Goal: Transaction & Acquisition: Book appointment/travel/reservation

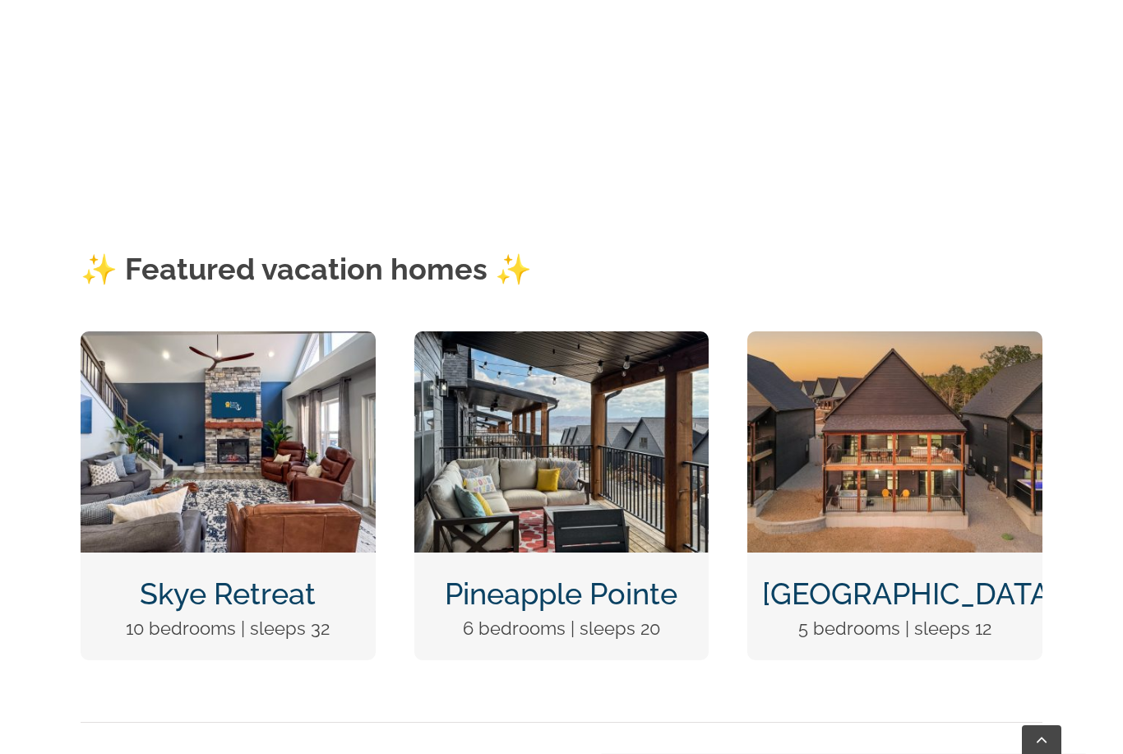
scroll to position [616, 0]
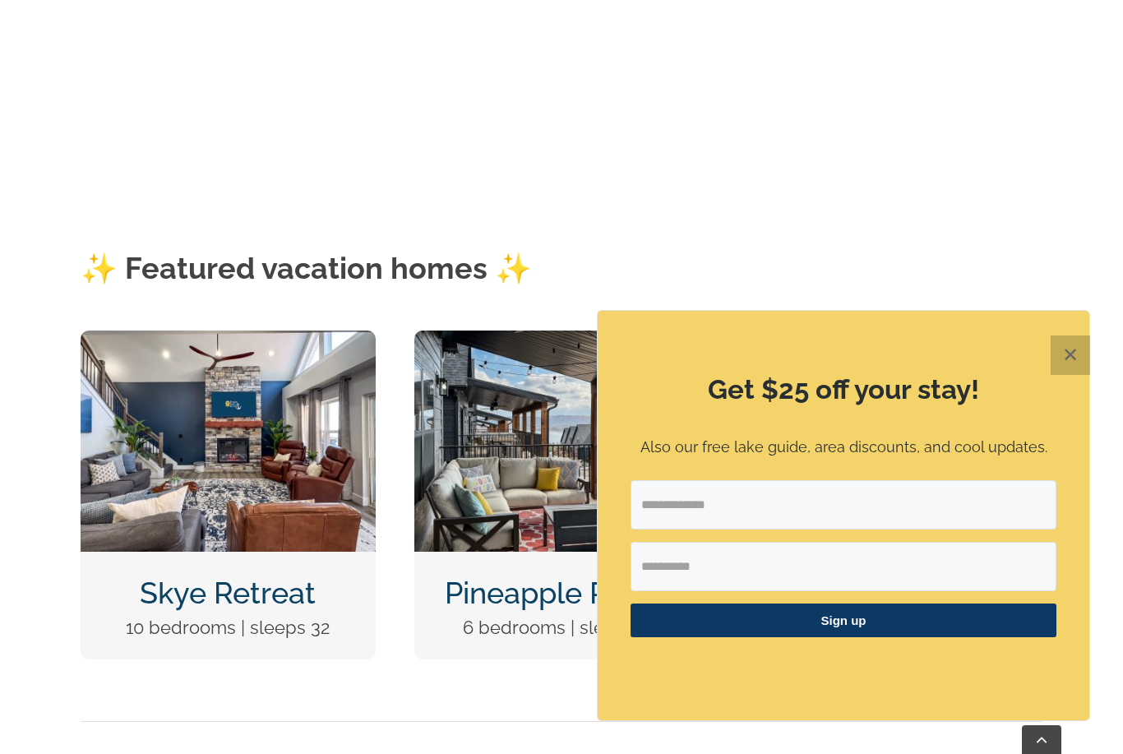
click at [1077, 375] on button "✕" at bounding box center [1069, 354] width 39 height 39
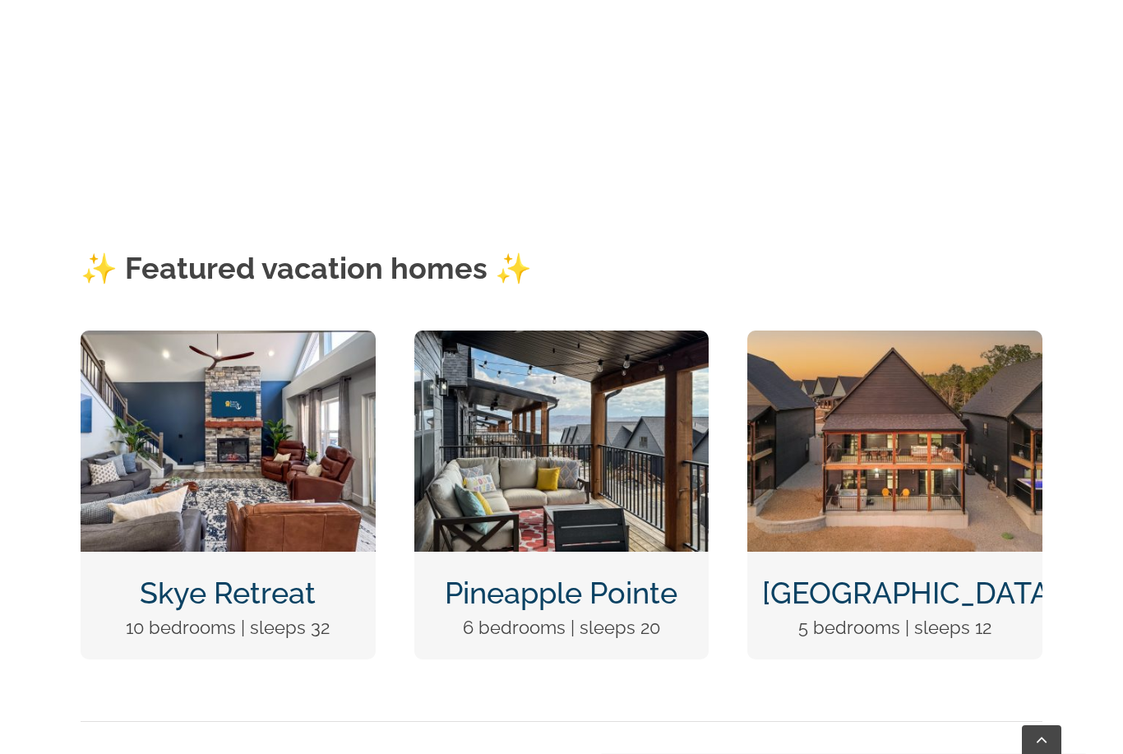
click at [569, 585] on link "Pineapple Pointe" at bounding box center [561, 592] width 233 height 35
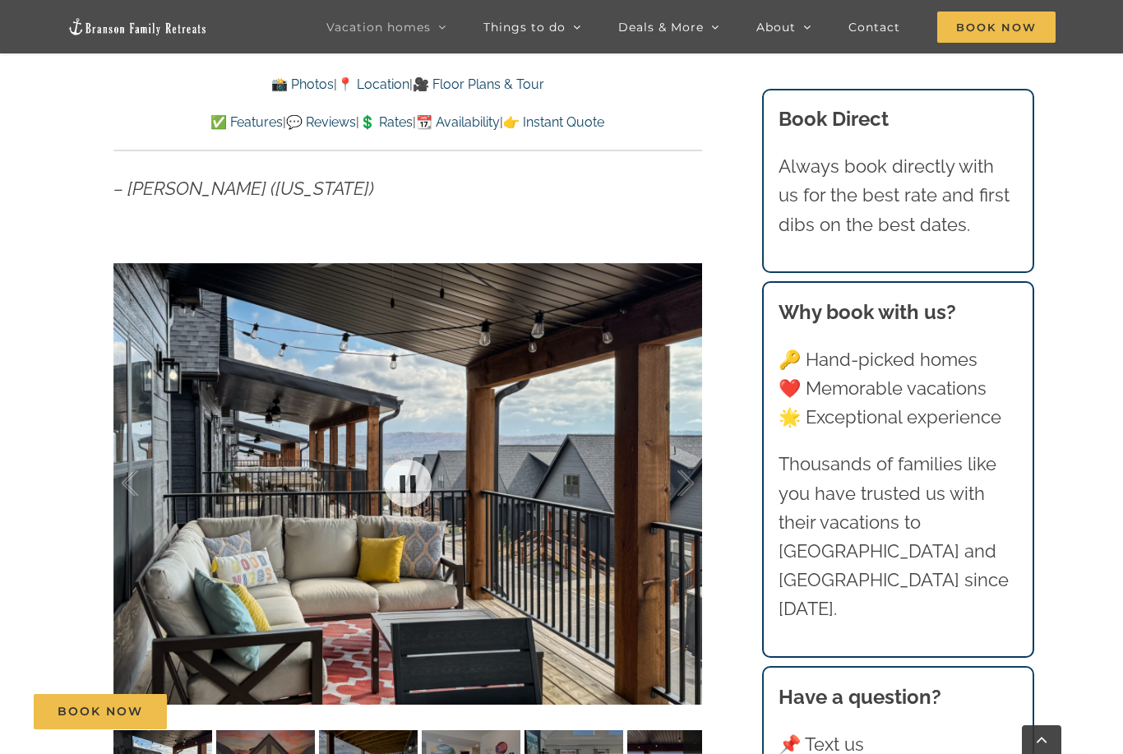
scroll to position [1400, 0]
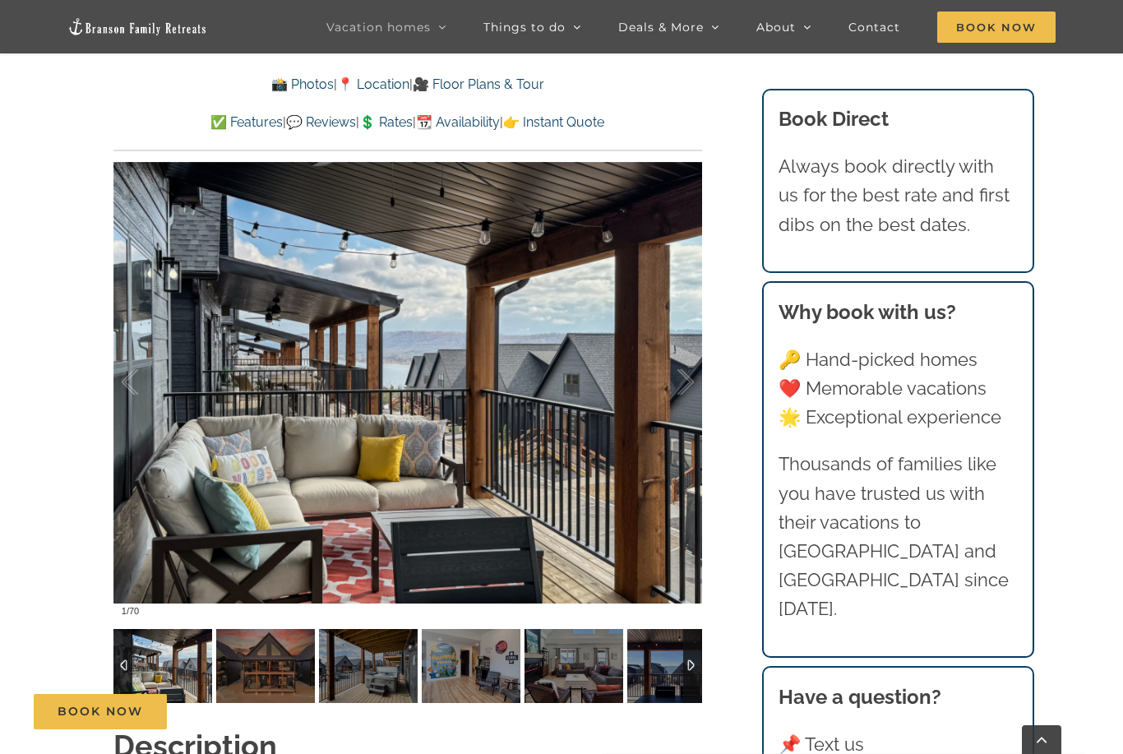
click at [274, 667] on img at bounding box center [265, 666] width 99 height 74
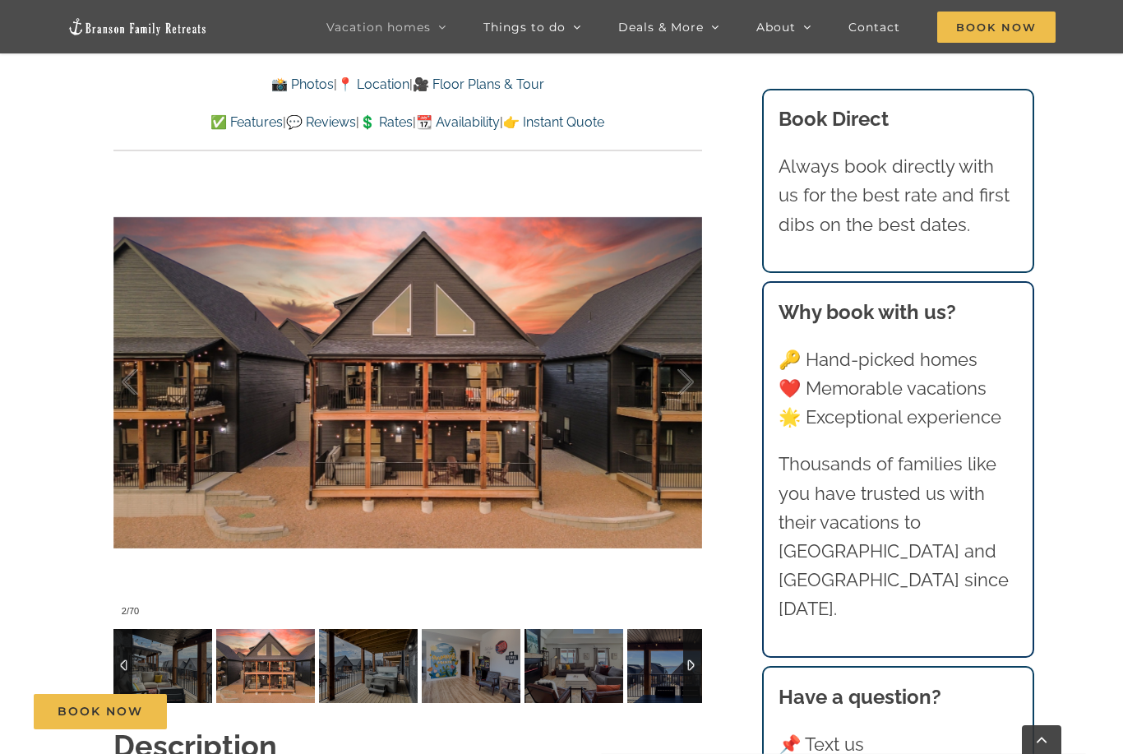
click at [368, 680] on img at bounding box center [368, 666] width 99 height 74
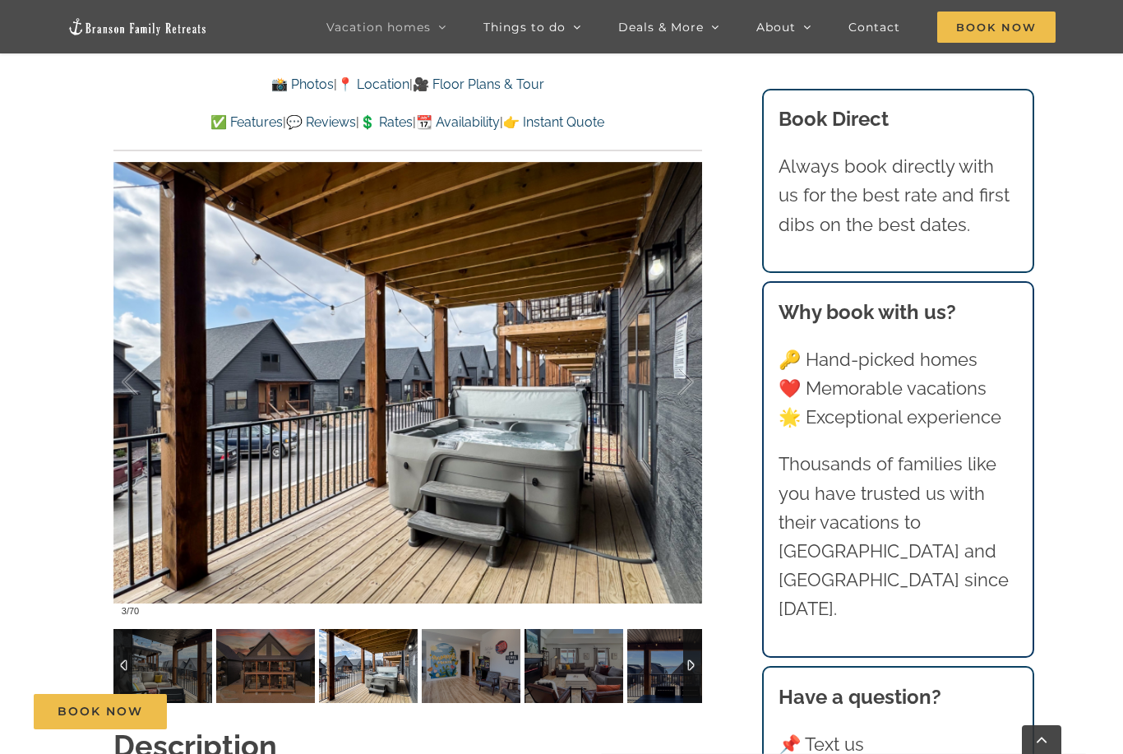
click at [452, 676] on img at bounding box center [471, 666] width 99 height 74
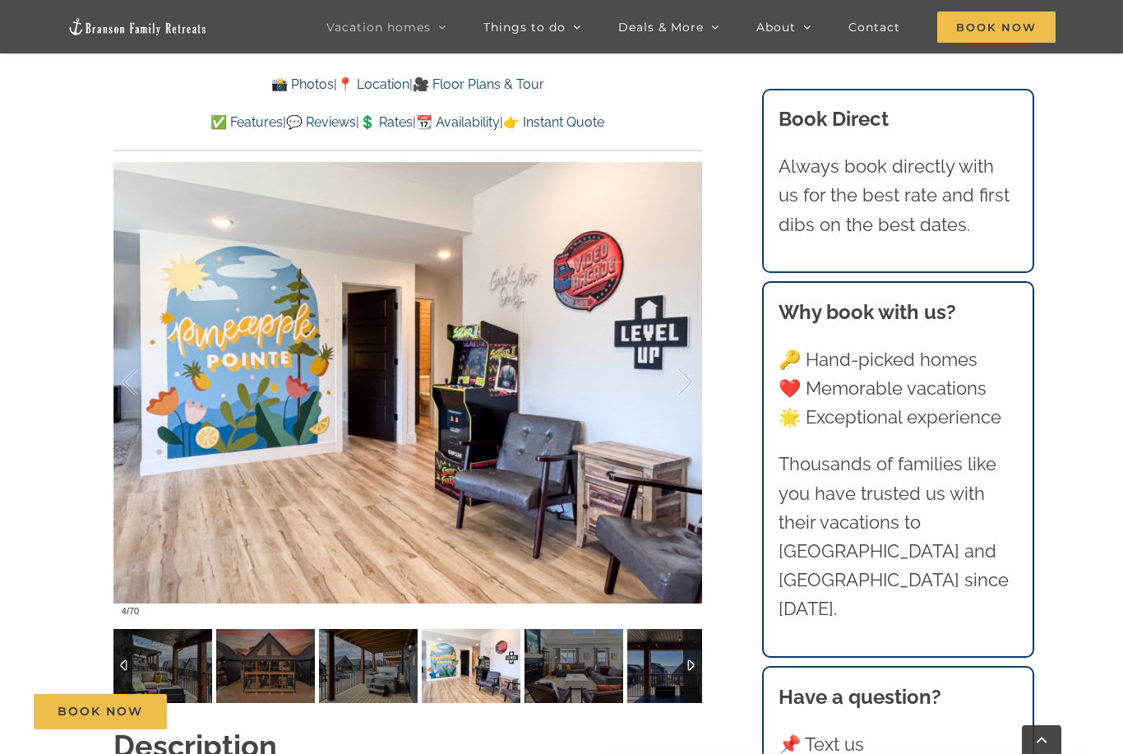
click at [567, 668] on img at bounding box center [573, 666] width 99 height 74
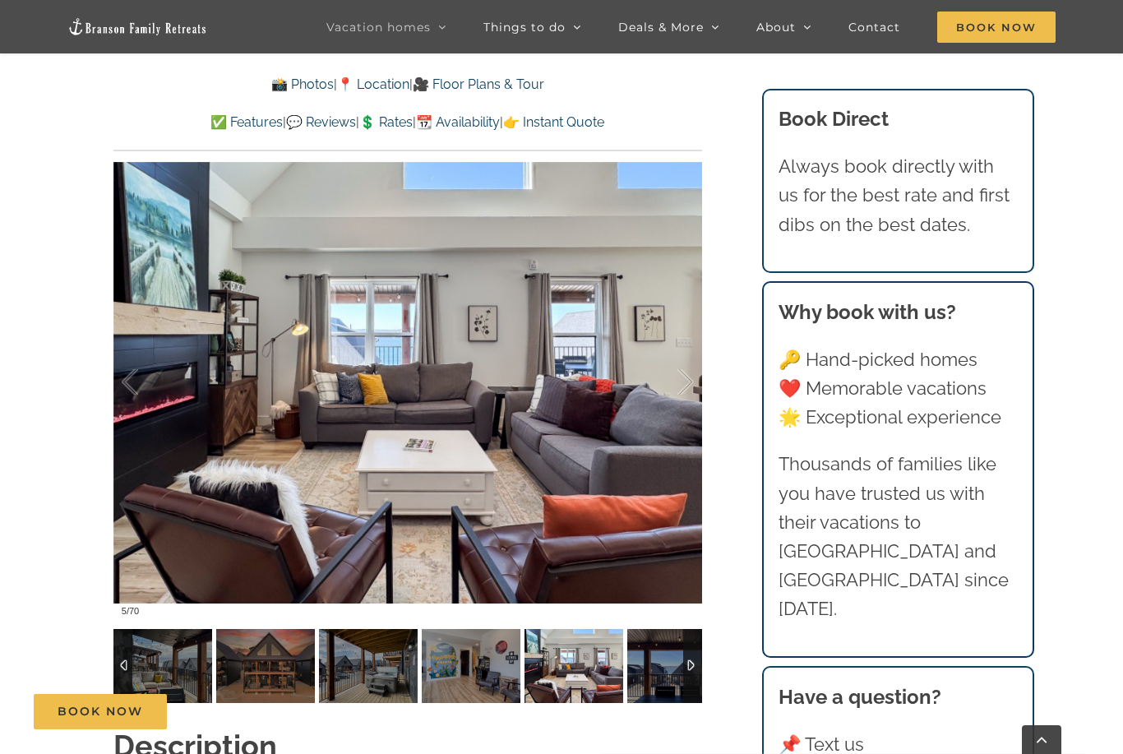
click at [658, 666] on img at bounding box center [676, 666] width 99 height 74
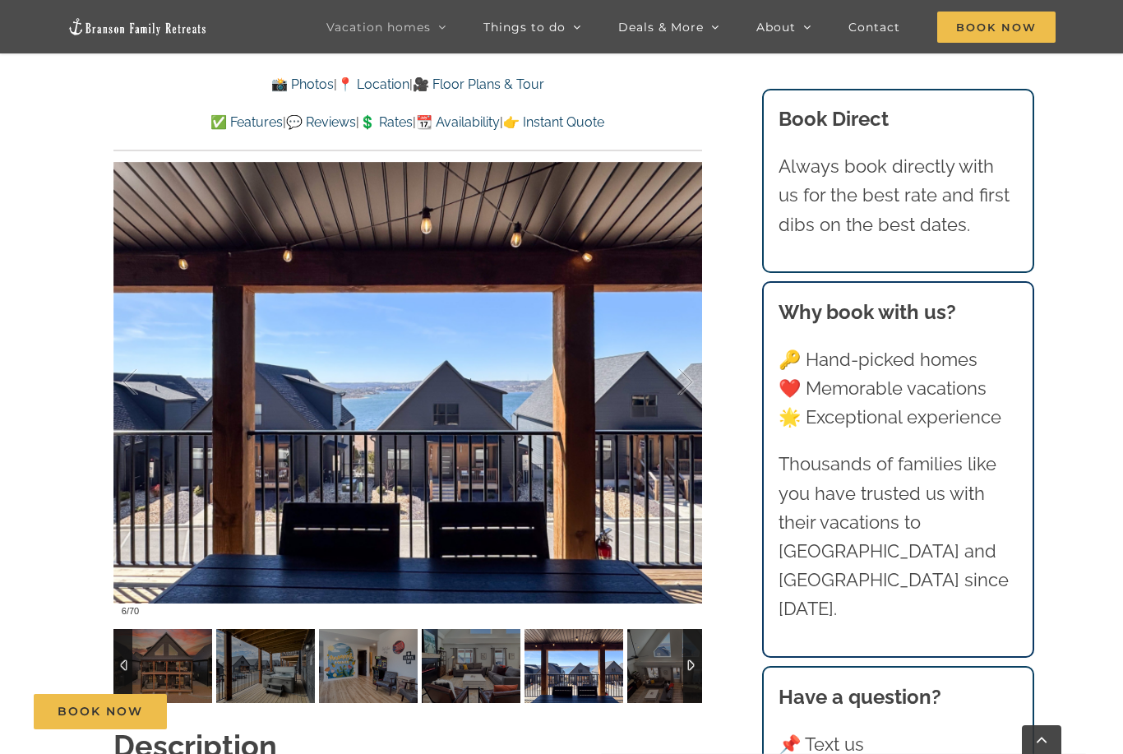
click at [632, 669] on img at bounding box center [676, 666] width 99 height 74
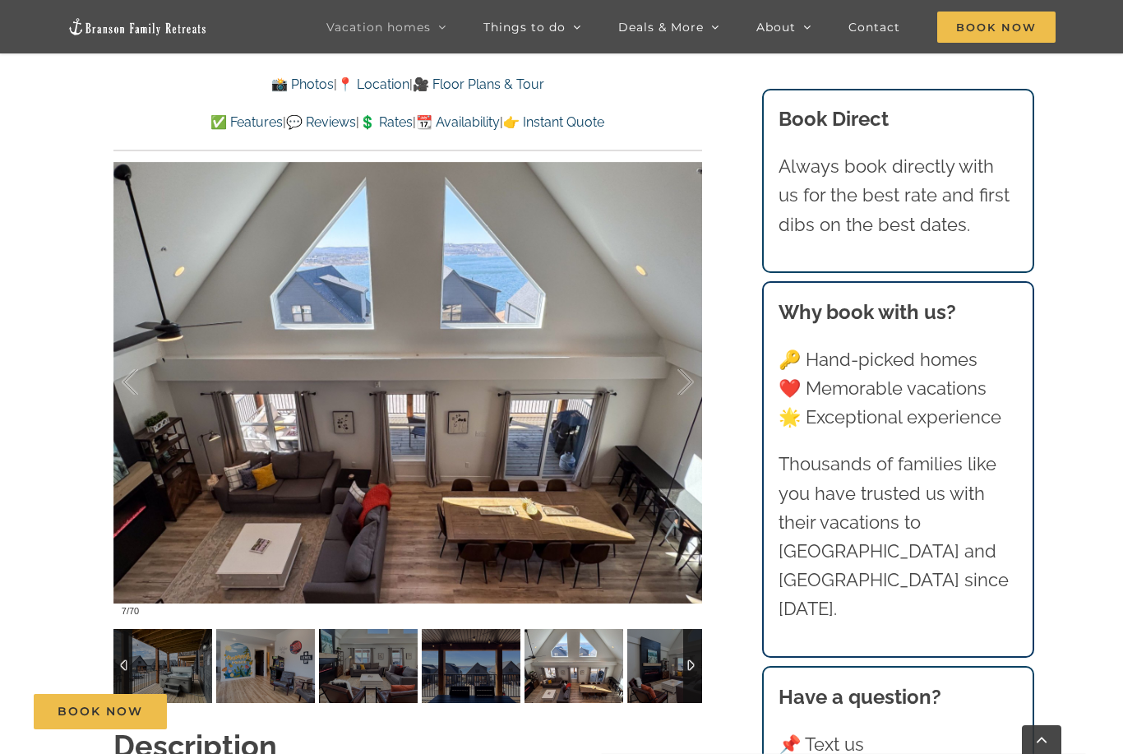
click at [658, 672] on img at bounding box center [676, 666] width 99 height 74
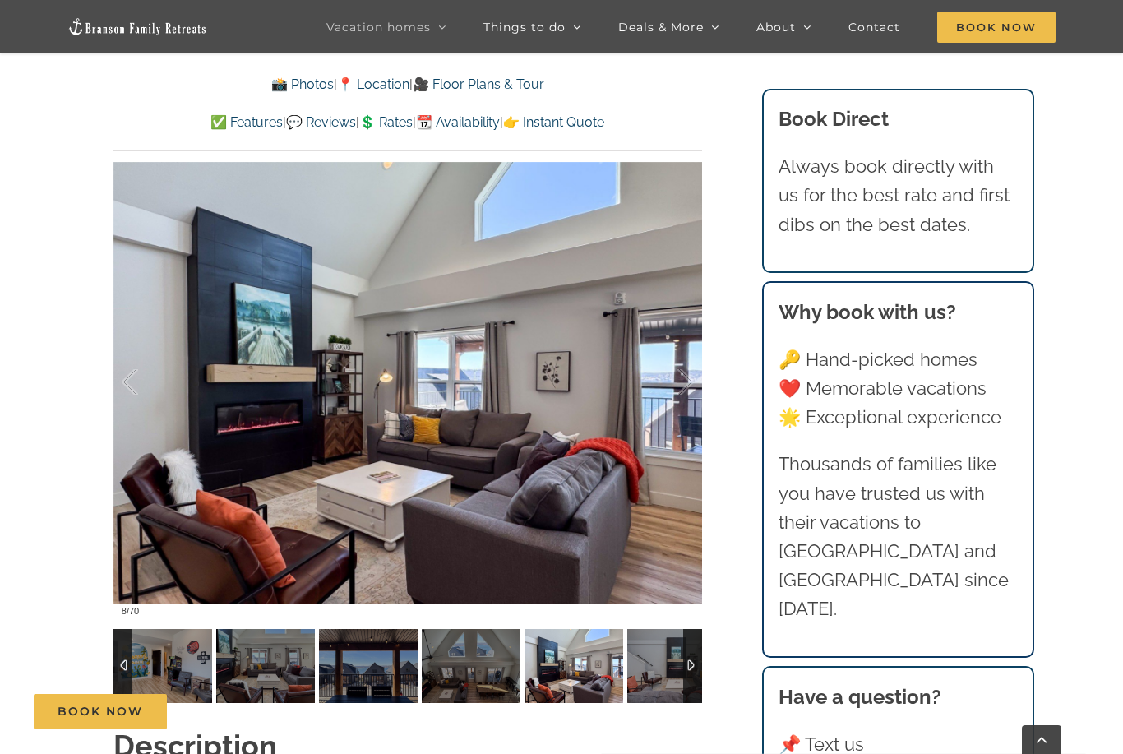
click at [658, 664] on img at bounding box center [676, 666] width 99 height 74
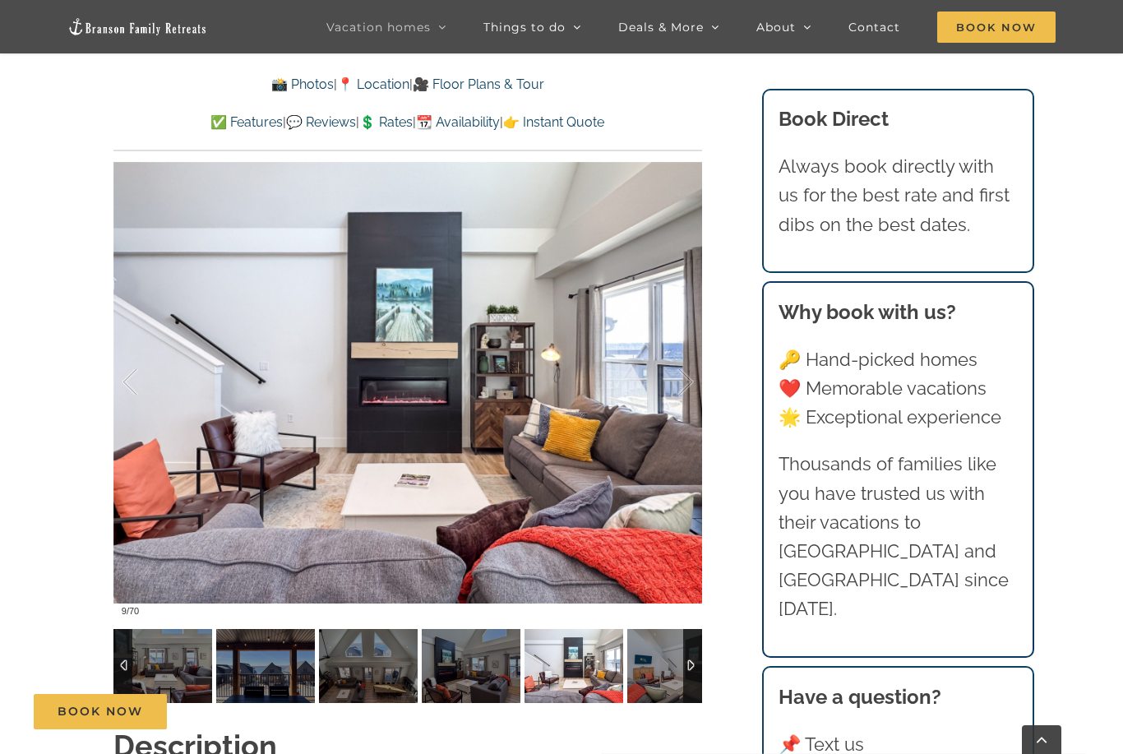
click at [656, 661] on img at bounding box center [676, 666] width 99 height 74
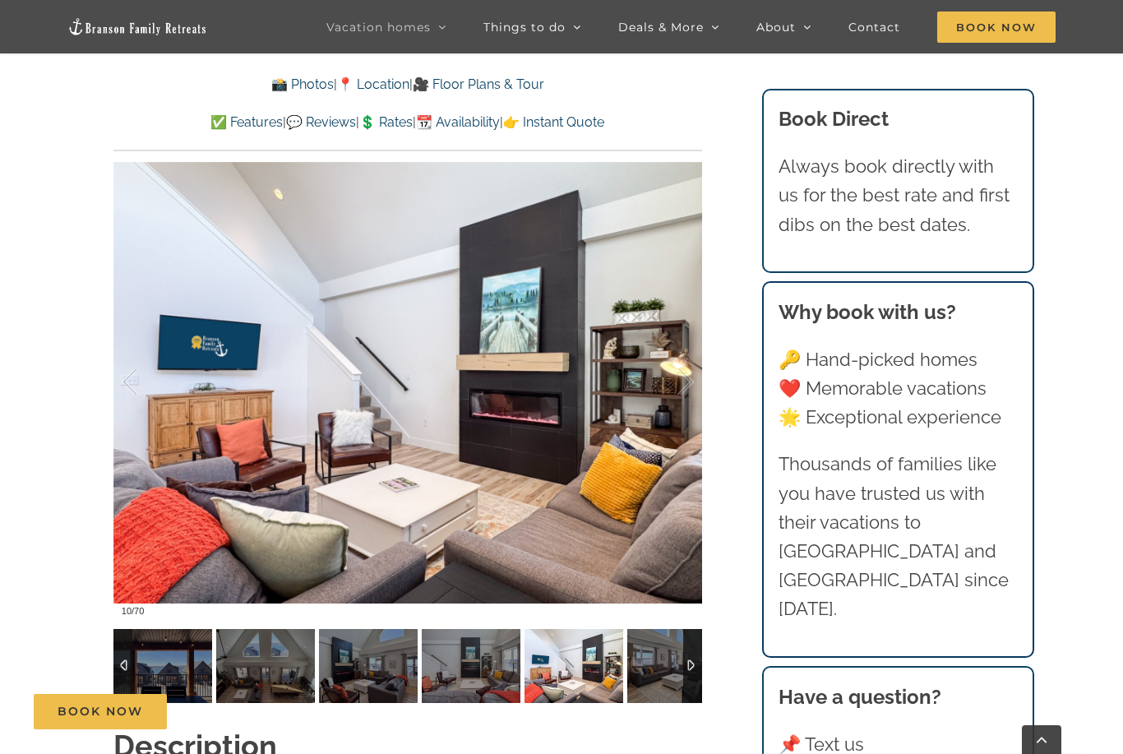
click at [657, 665] on img at bounding box center [676, 666] width 99 height 74
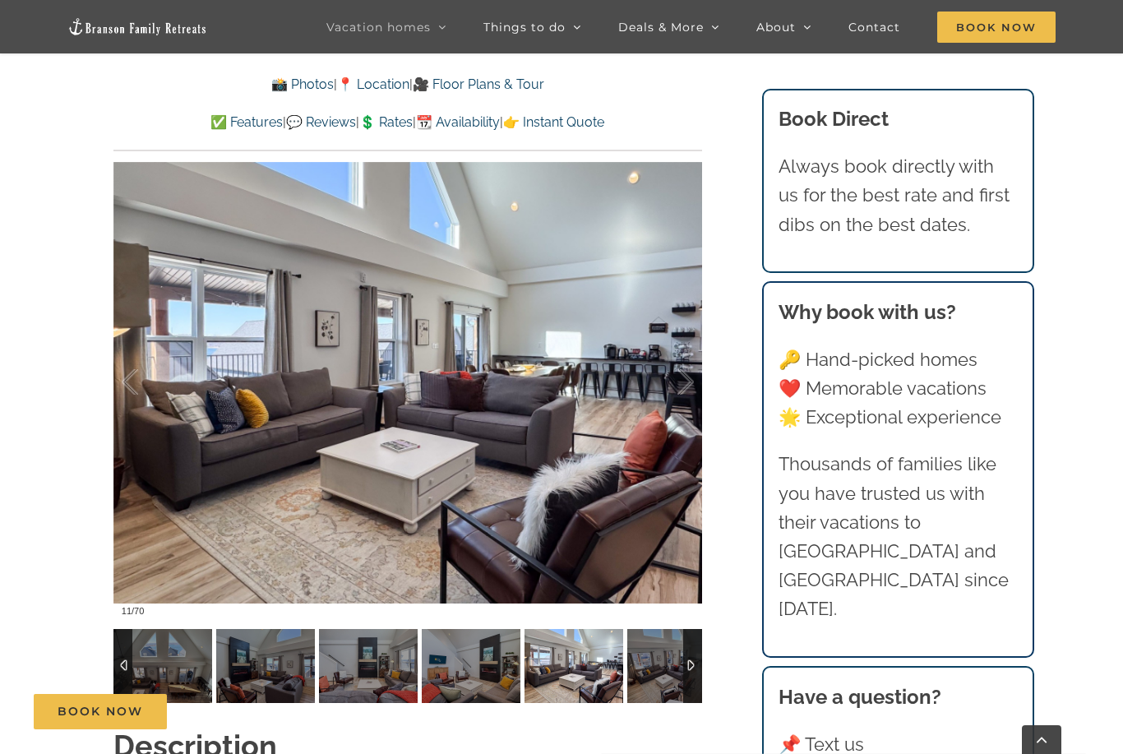
click at [650, 666] on img at bounding box center [676, 666] width 99 height 74
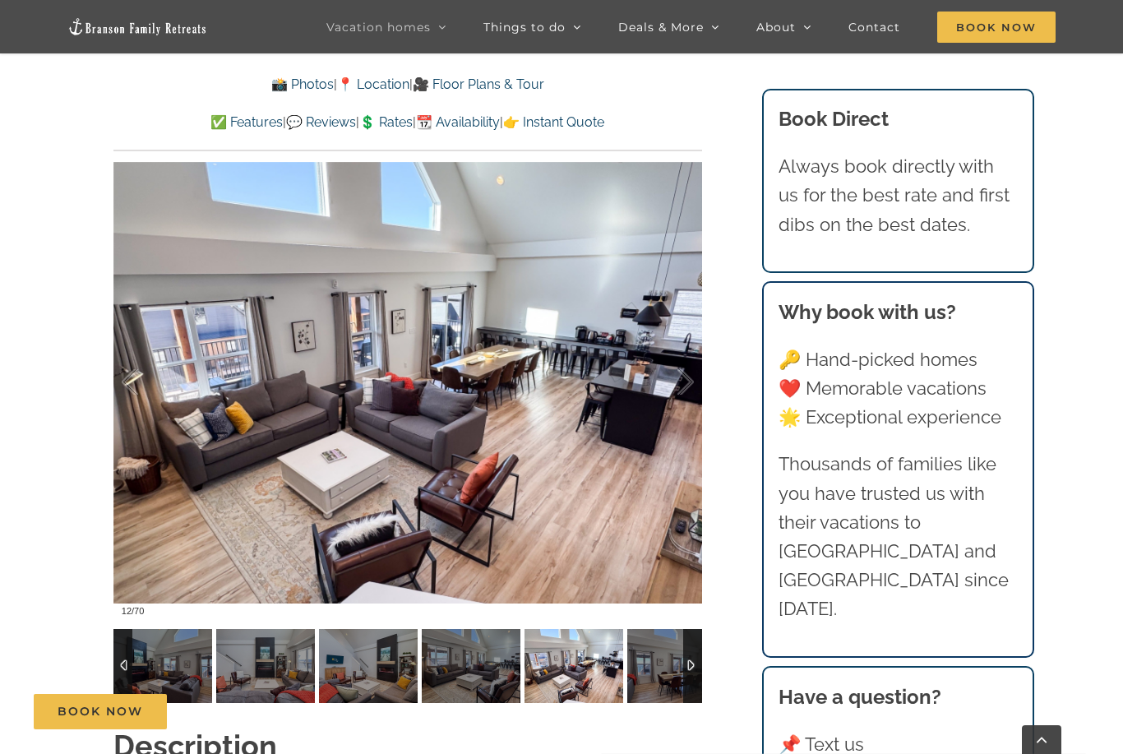
click at [650, 666] on img at bounding box center [676, 666] width 99 height 74
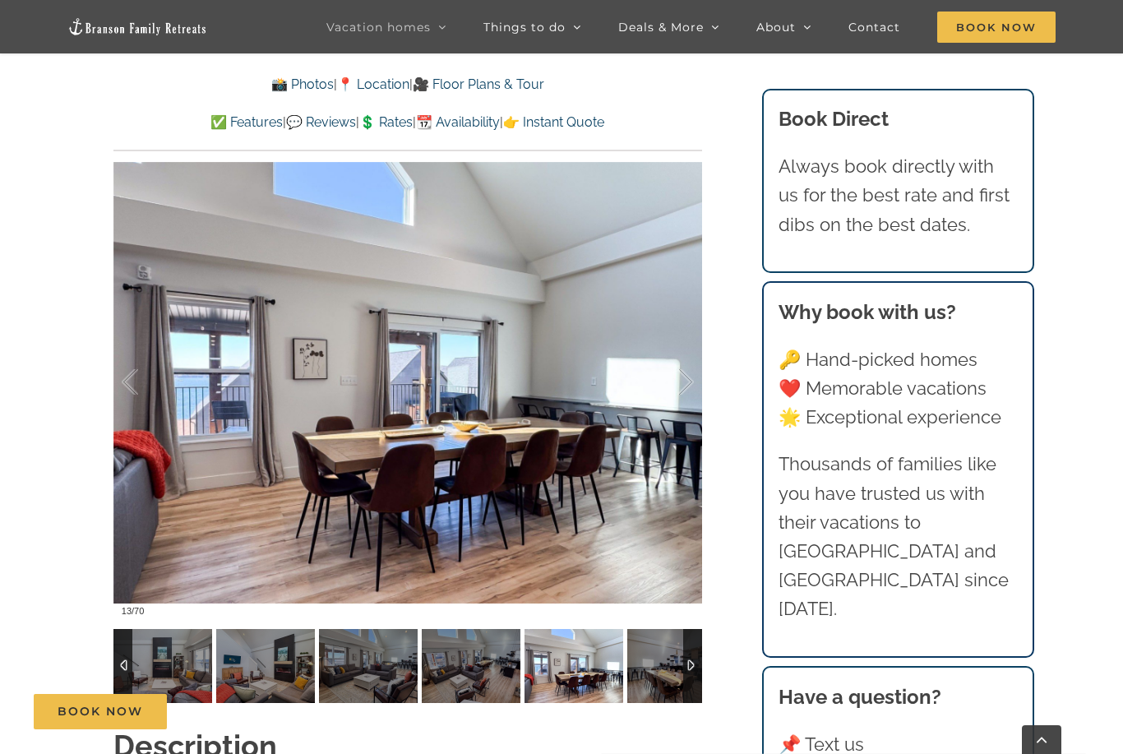
click at [658, 669] on img at bounding box center [676, 666] width 99 height 74
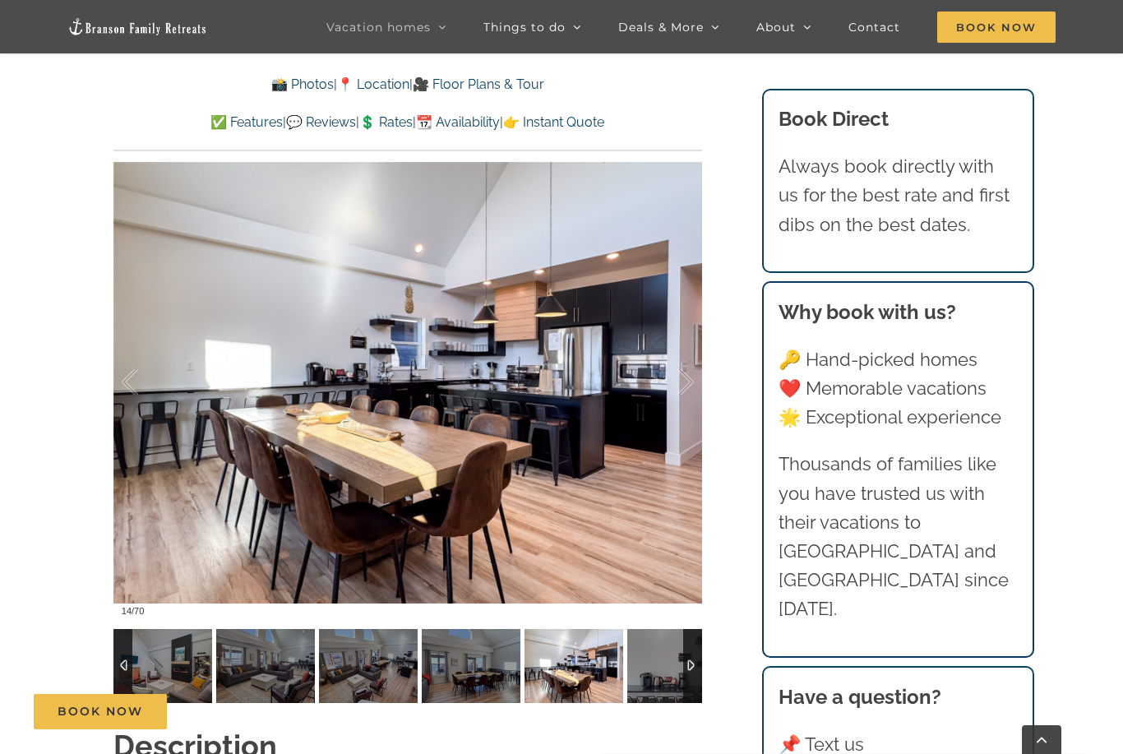
click at [658, 670] on img at bounding box center [676, 666] width 99 height 74
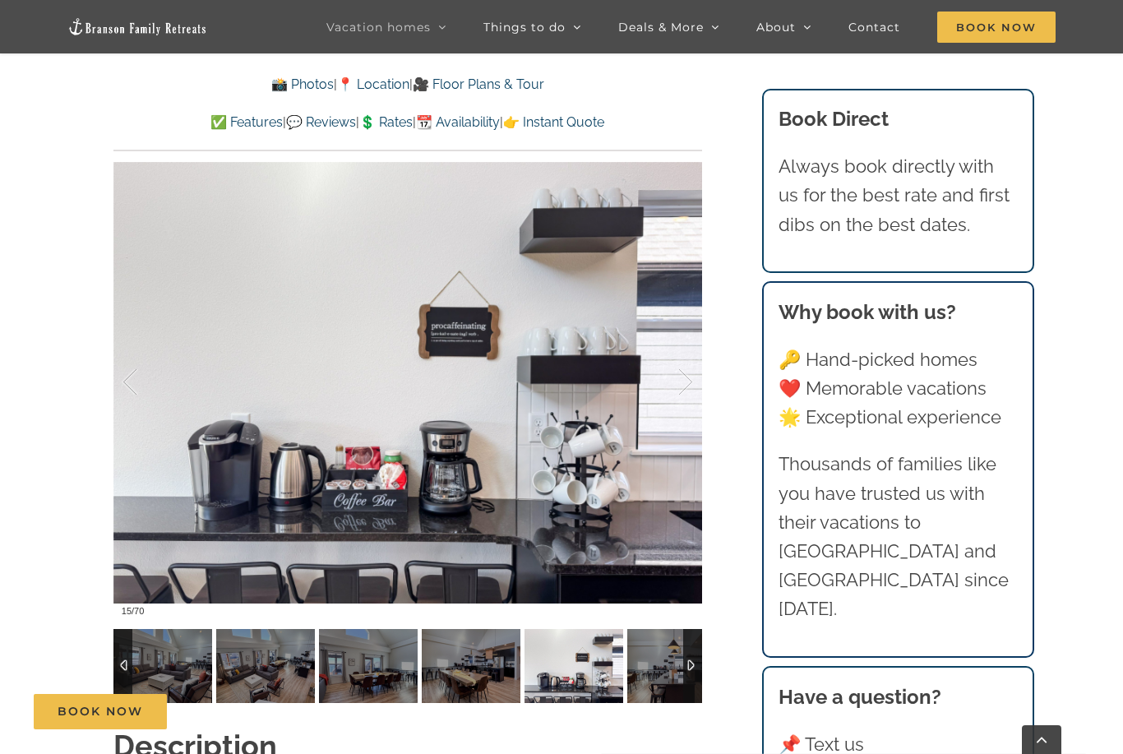
click at [658, 670] on img at bounding box center [676, 666] width 99 height 74
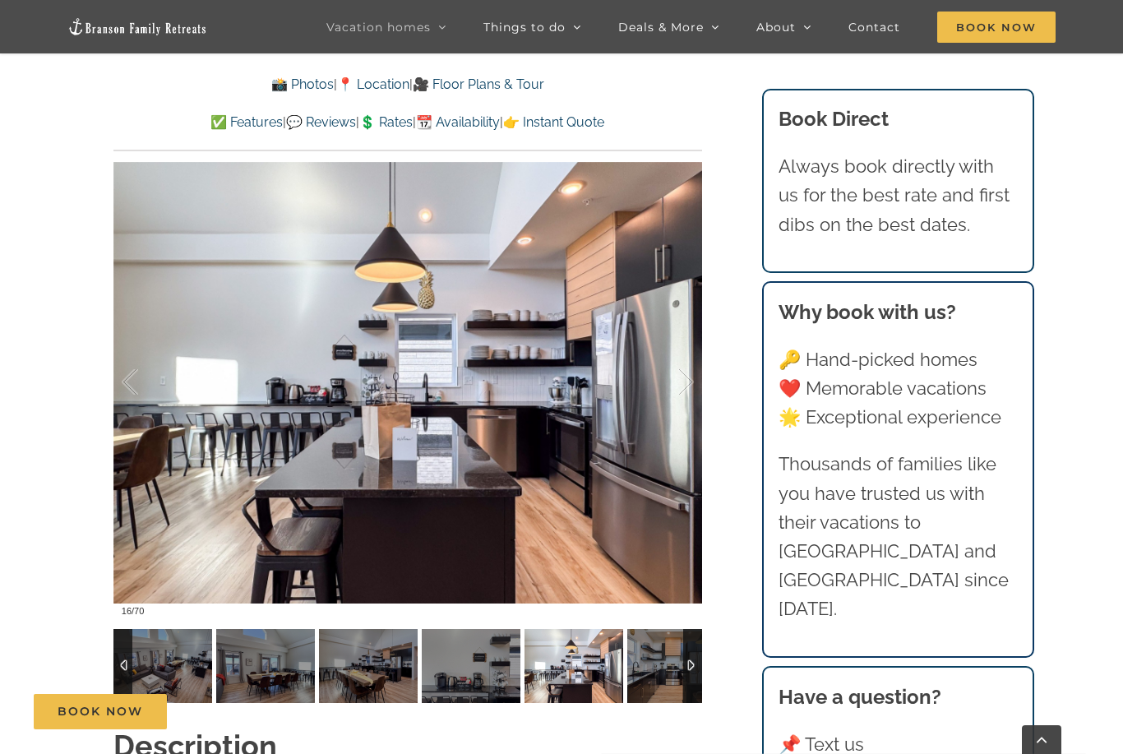
click at [658, 670] on img at bounding box center [676, 666] width 99 height 74
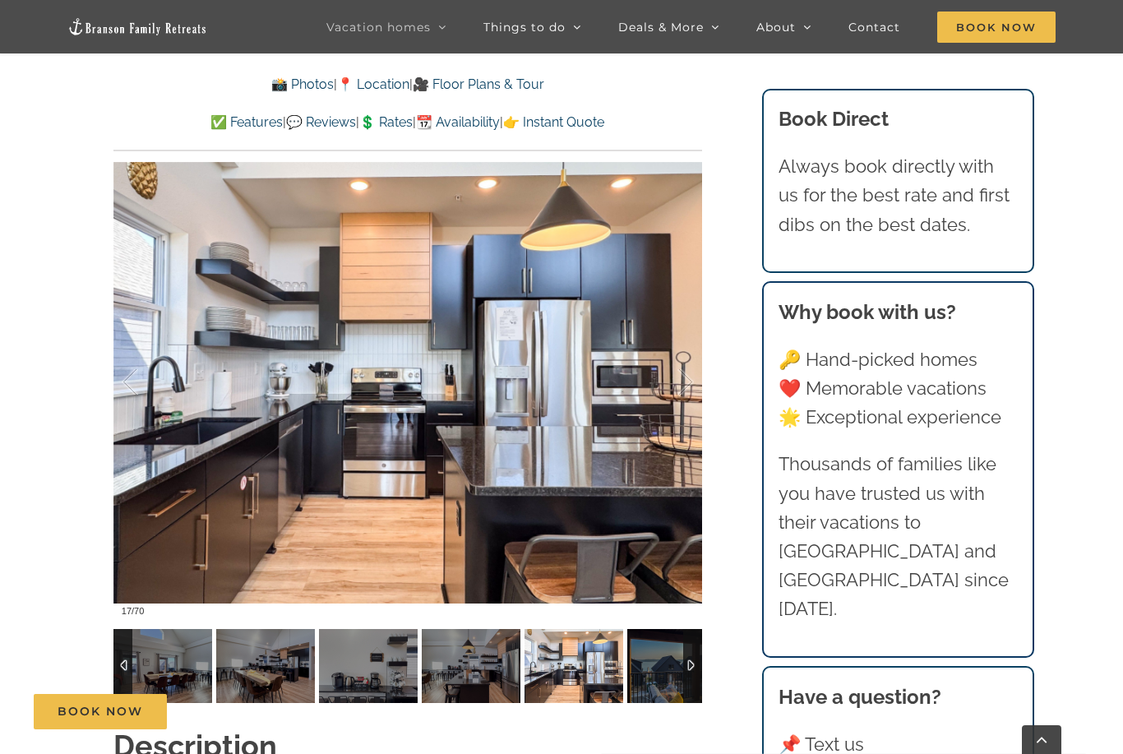
click at [658, 670] on img at bounding box center [676, 666] width 99 height 74
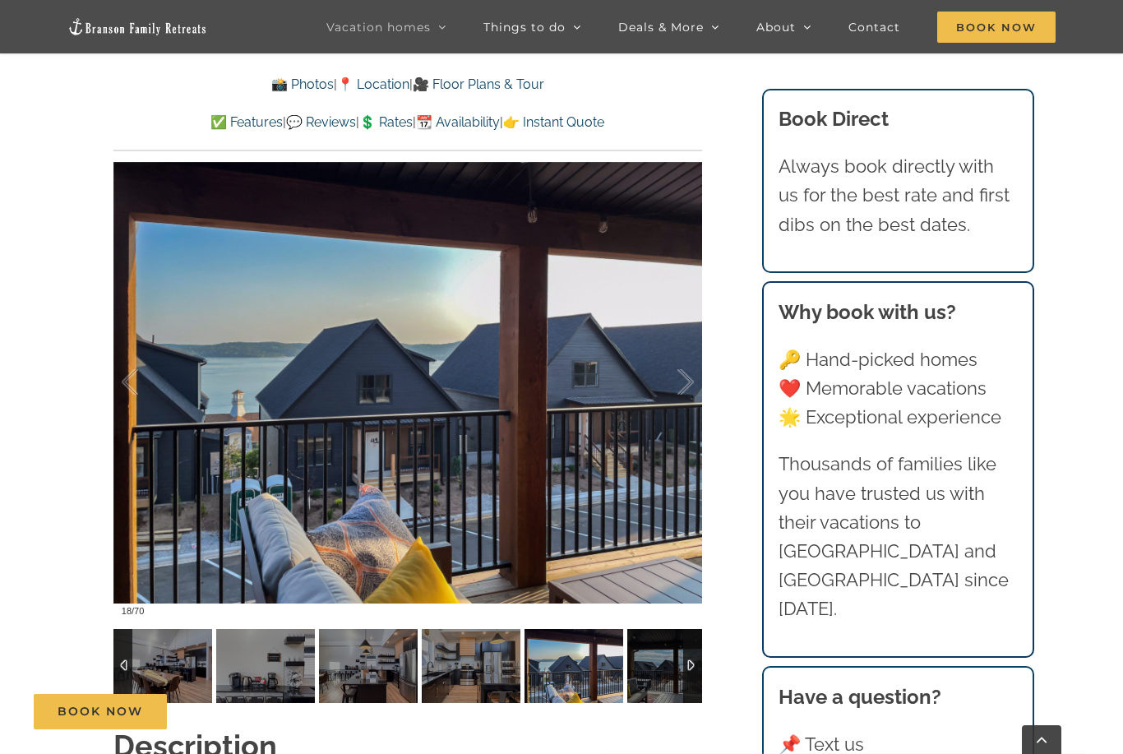
click at [658, 670] on img at bounding box center [676, 666] width 99 height 74
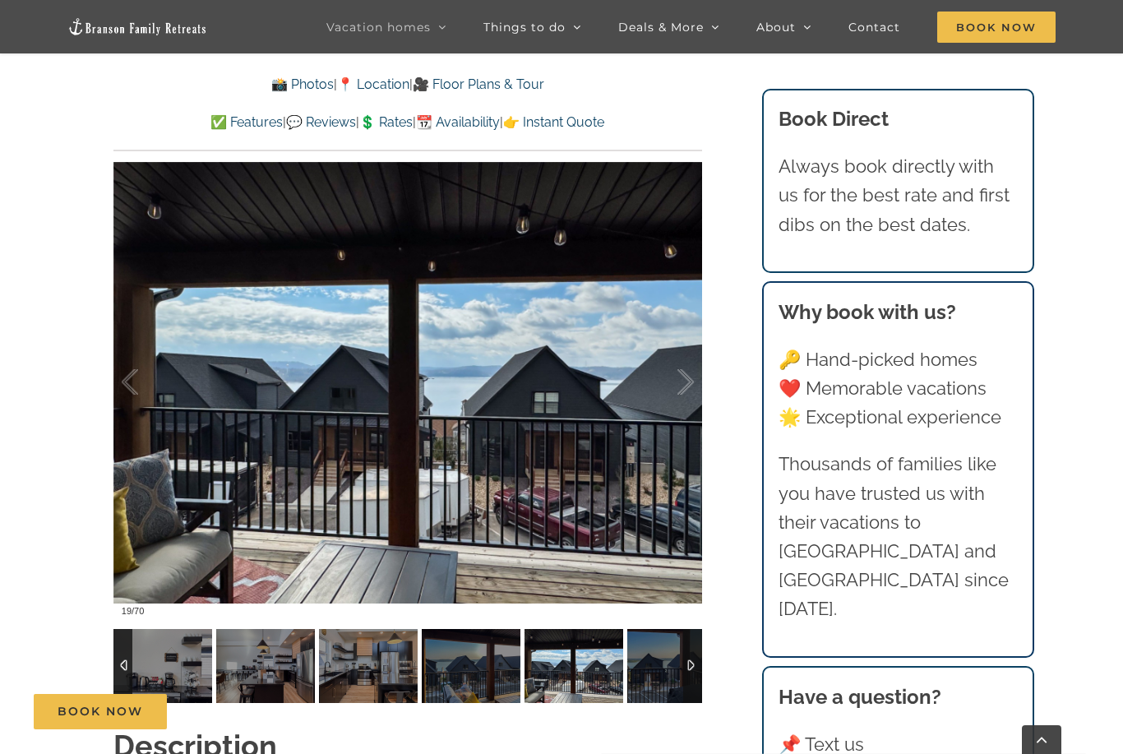
click at [658, 670] on img at bounding box center [676, 666] width 99 height 74
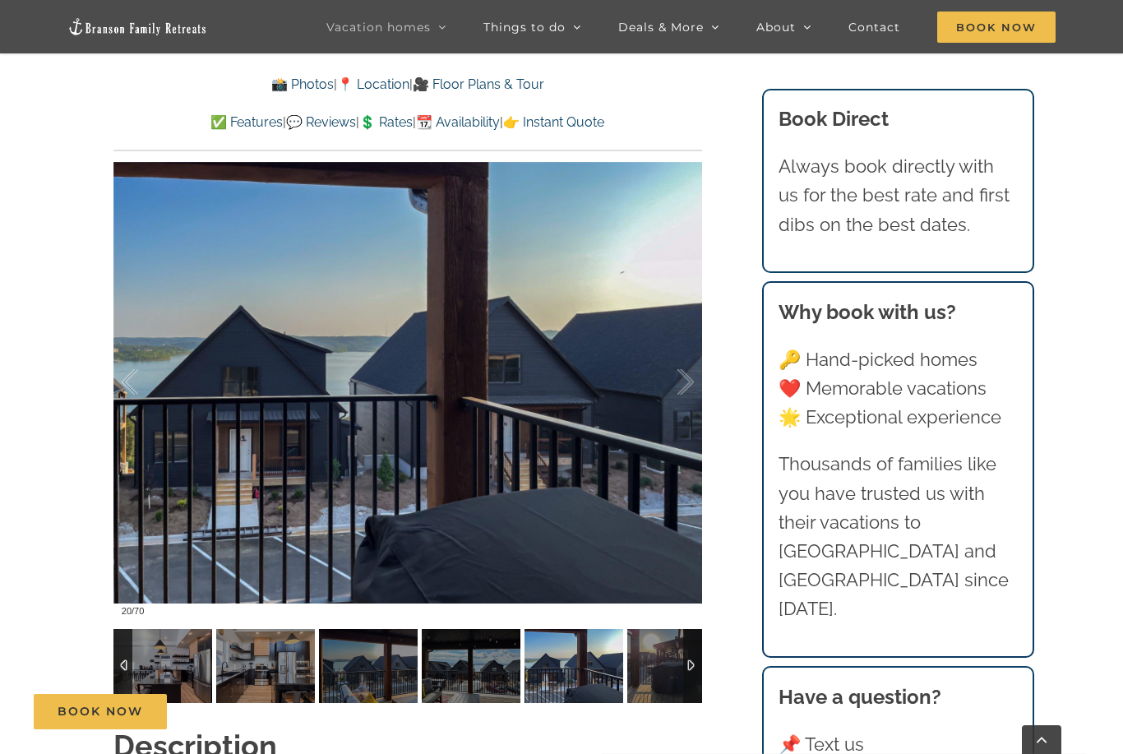
click at [658, 670] on img at bounding box center [676, 666] width 99 height 74
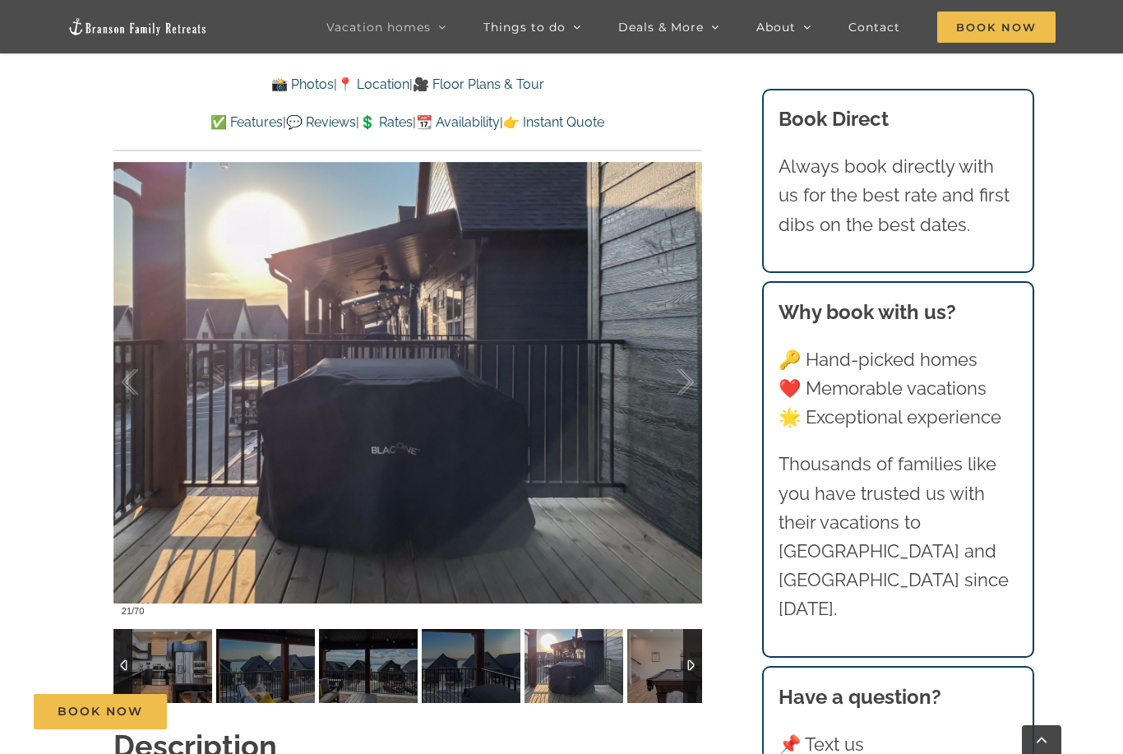
click at [658, 670] on img at bounding box center [676, 666] width 99 height 74
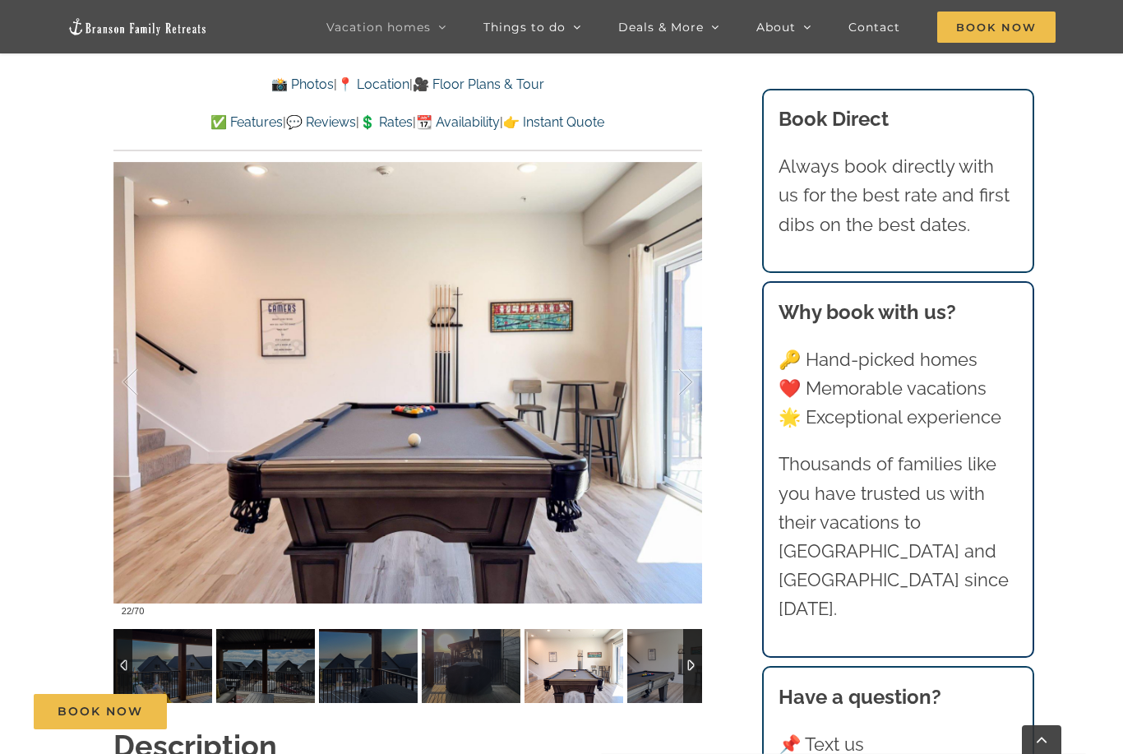
click at [658, 670] on img at bounding box center [676, 666] width 99 height 74
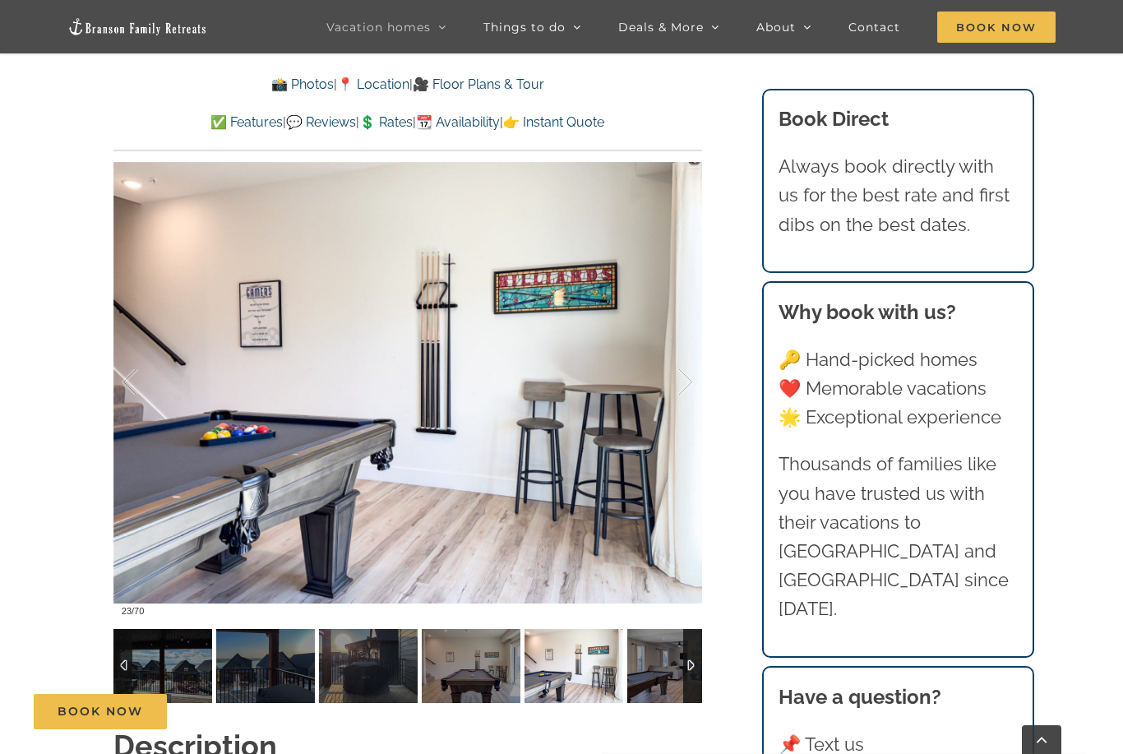
click at [658, 670] on img at bounding box center [676, 666] width 99 height 74
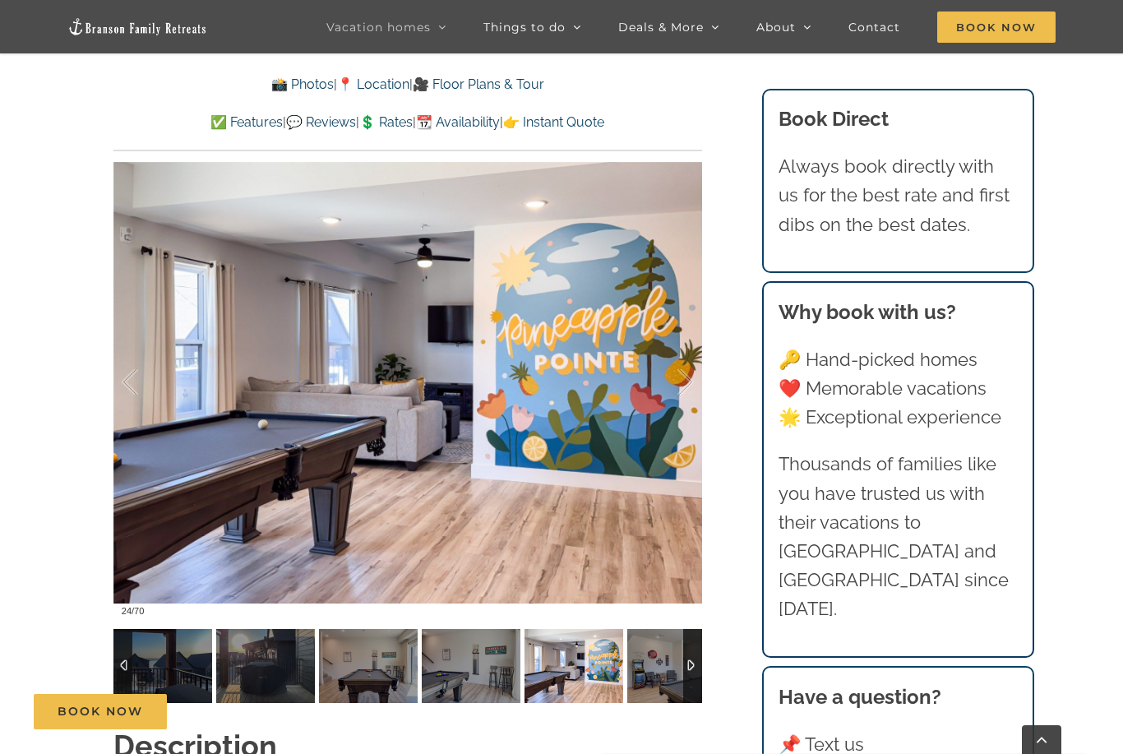
click at [658, 670] on img at bounding box center [676, 666] width 99 height 74
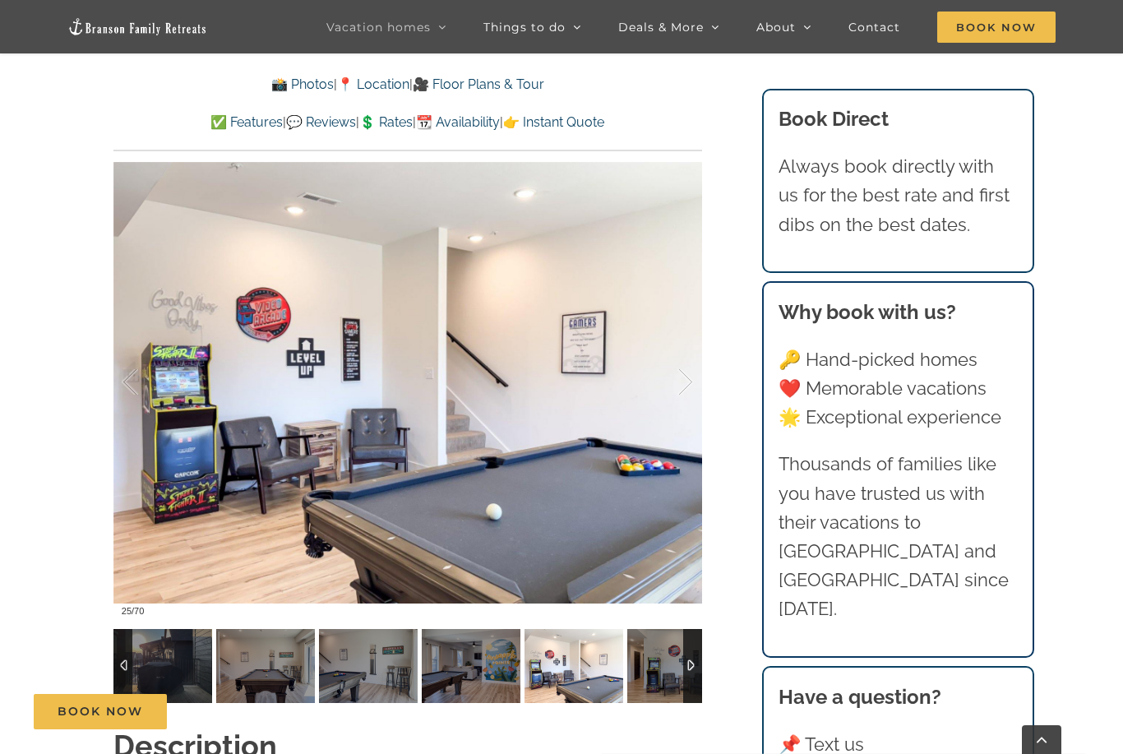
click at [658, 670] on img at bounding box center [676, 666] width 99 height 74
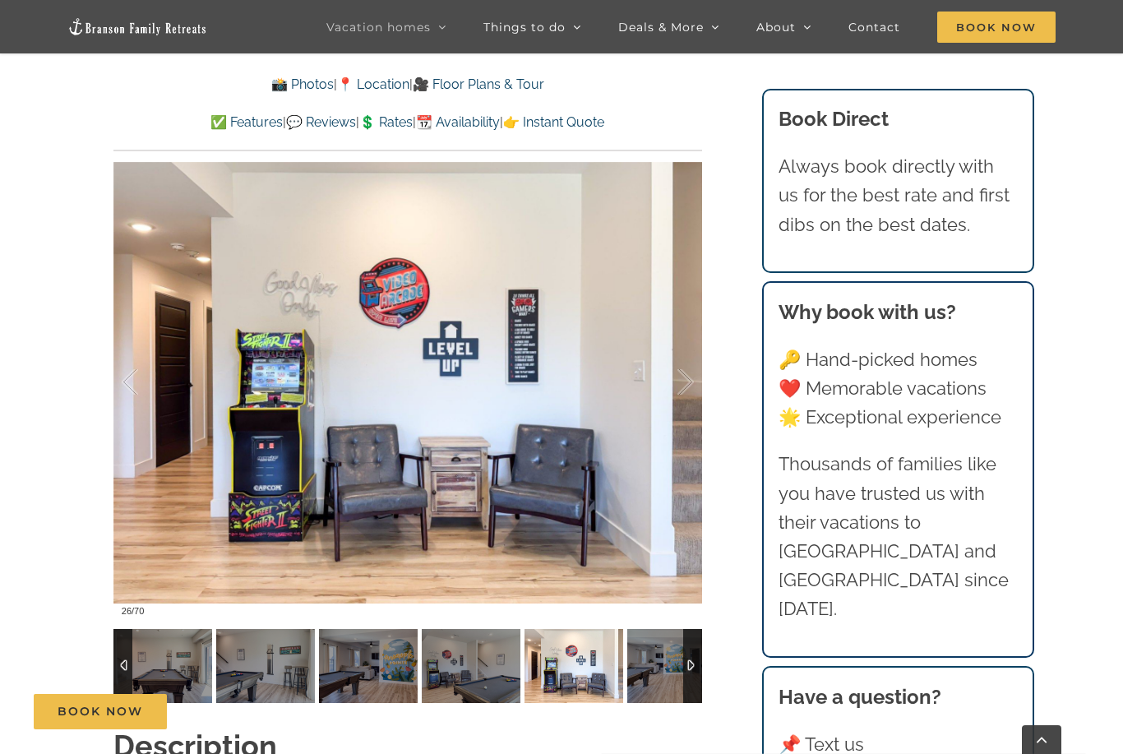
click at [658, 670] on img at bounding box center [676, 666] width 99 height 74
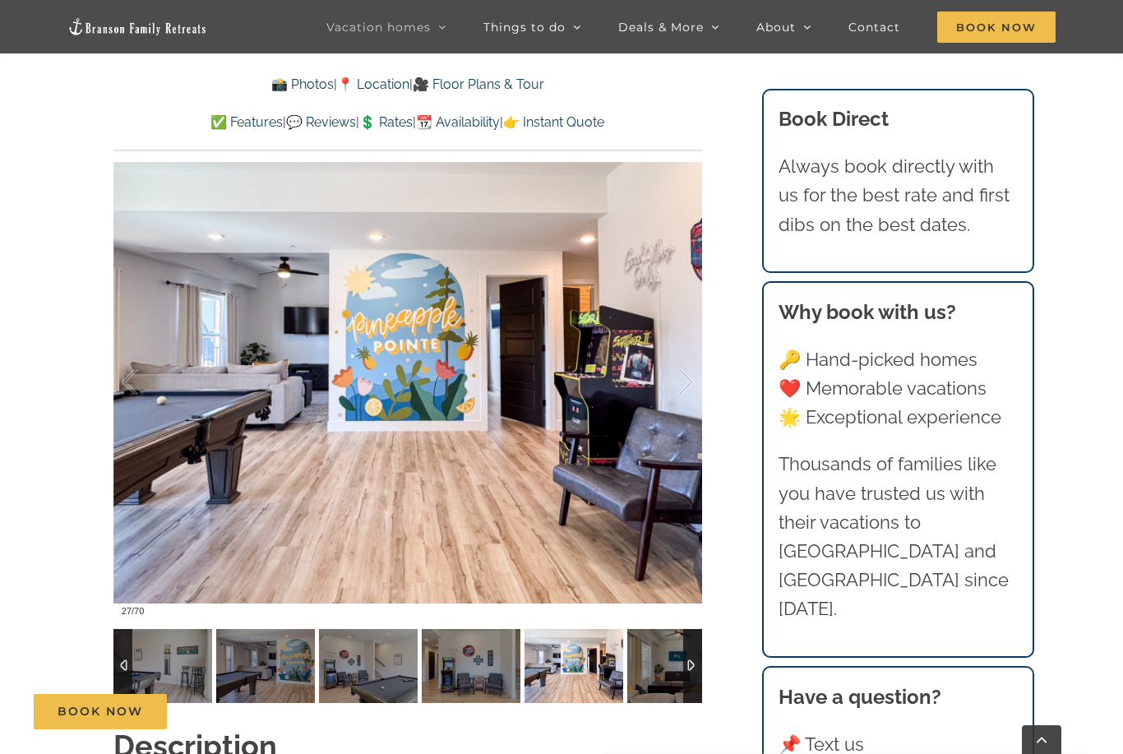
click at [658, 670] on img at bounding box center [676, 666] width 99 height 74
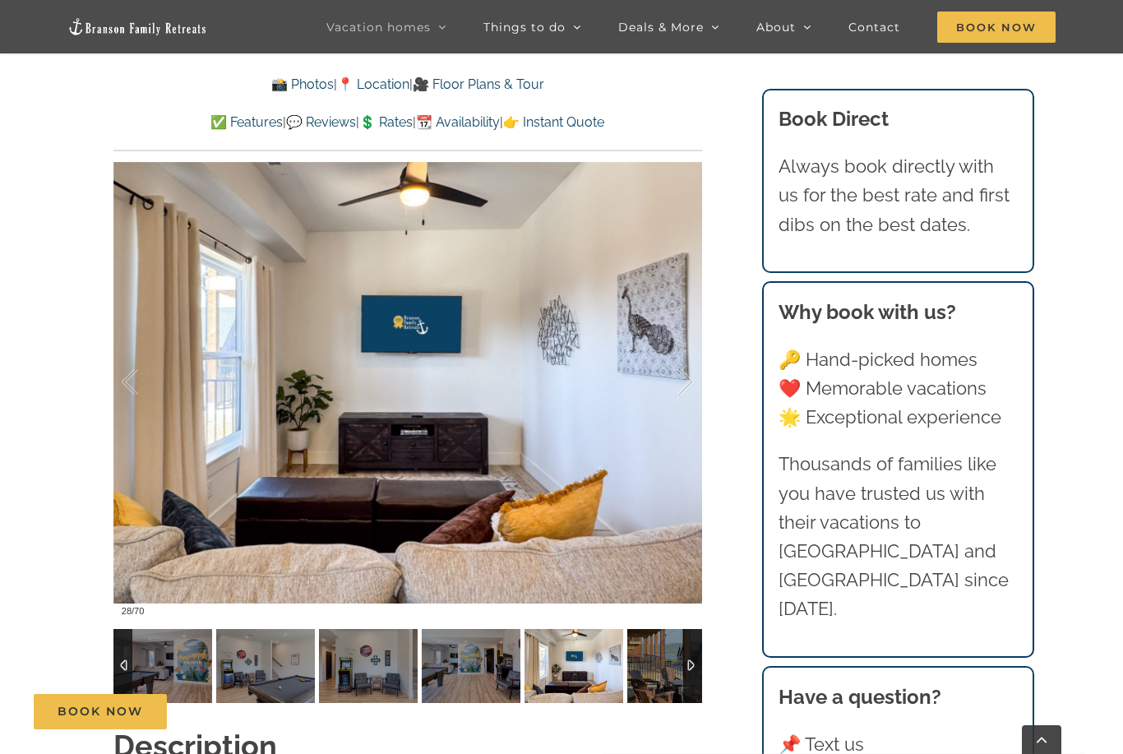
click at [658, 670] on img at bounding box center [676, 666] width 99 height 74
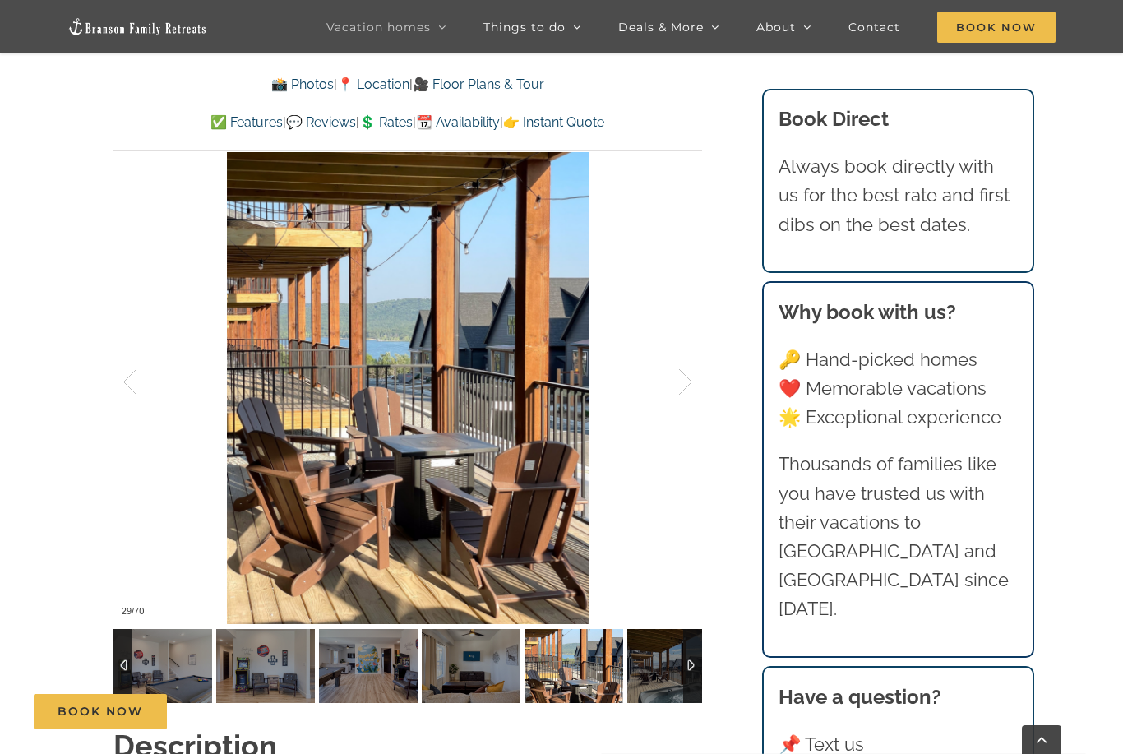
click at [658, 670] on img at bounding box center [676, 666] width 99 height 74
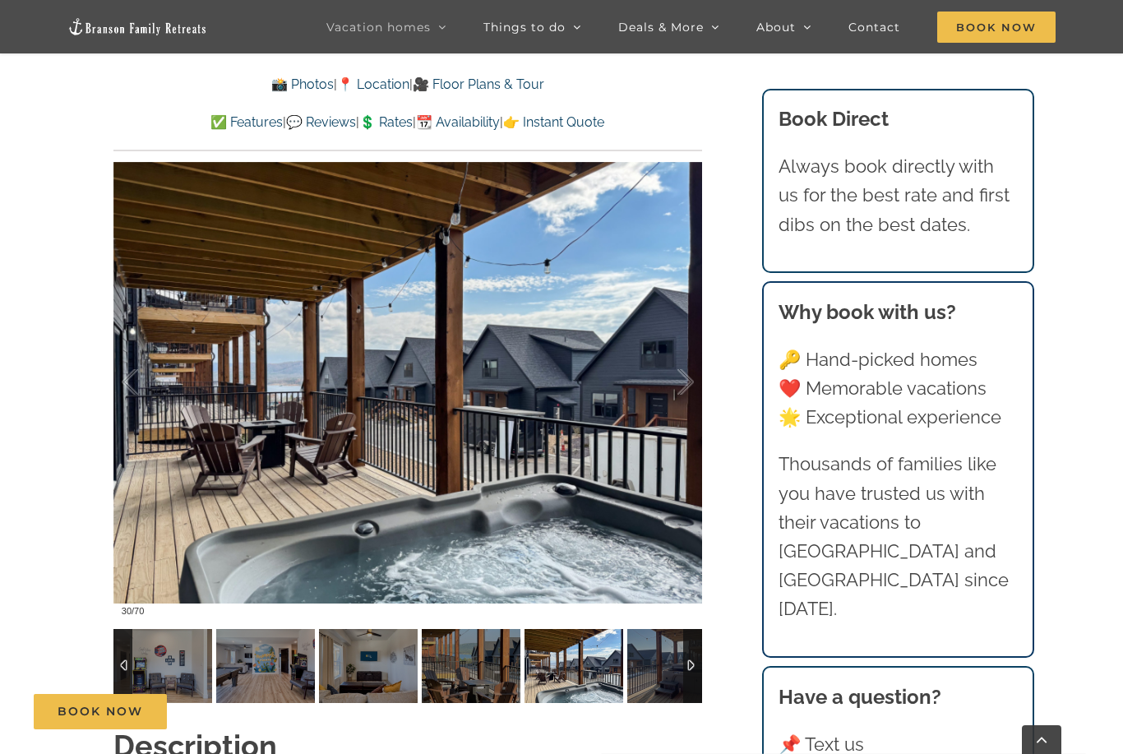
click at [658, 670] on img at bounding box center [676, 666] width 99 height 74
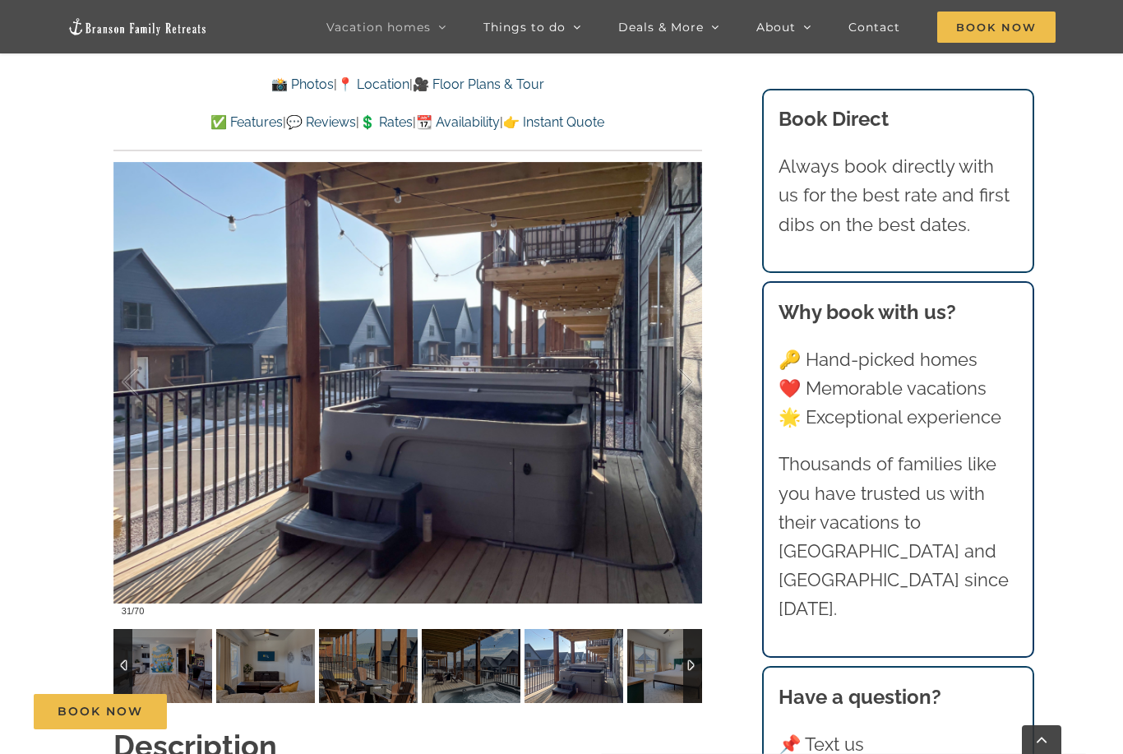
click at [658, 670] on img at bounding box center [676, 666] width 99 height 74
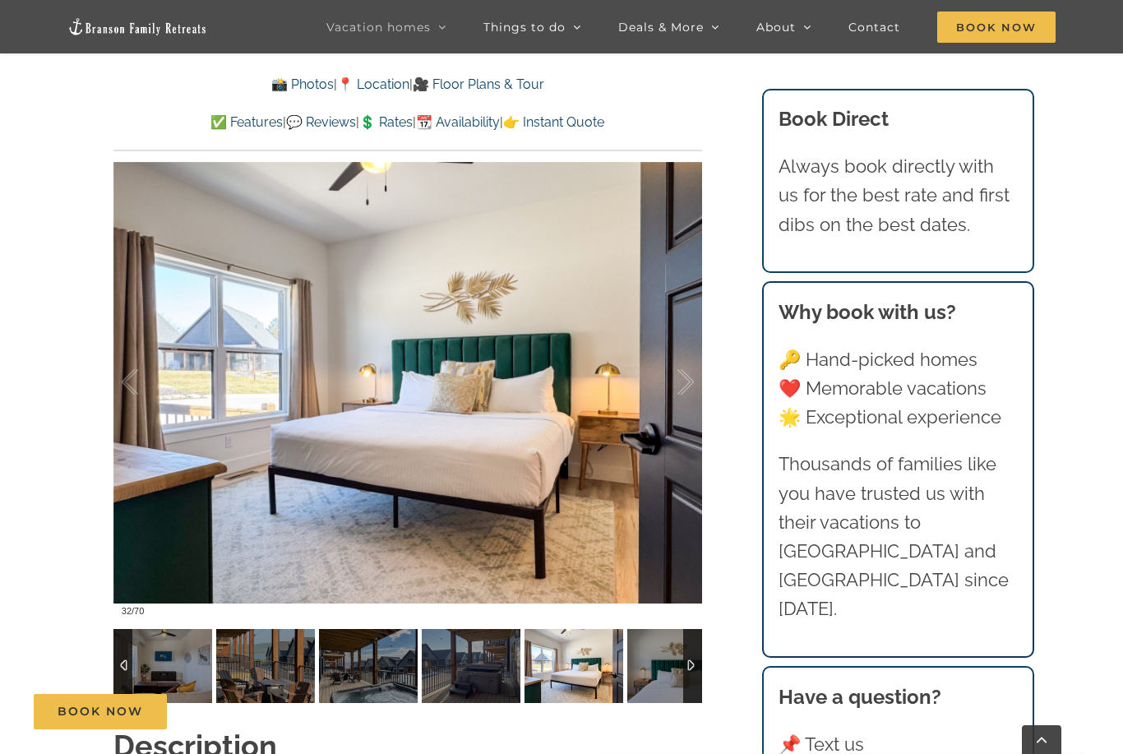
click at [658, 670] on img at bounding box center [676, 666] width 99 height 74
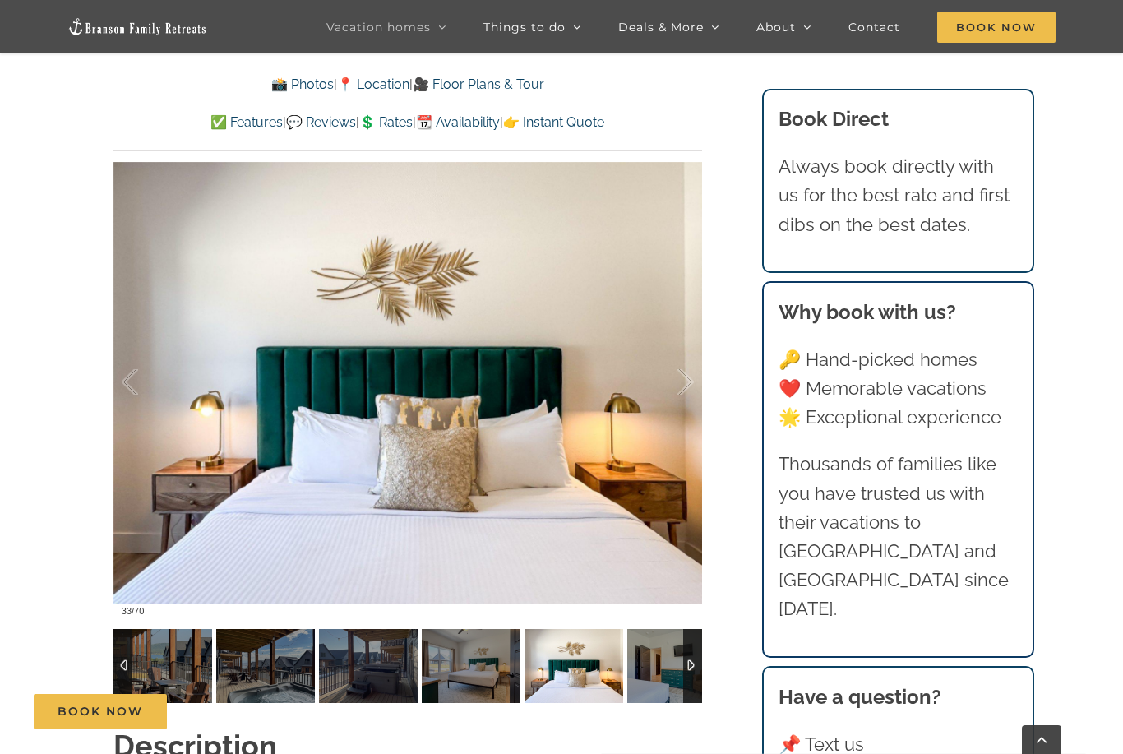
click at [658, 670] on img at bounding box center [676, 666] width 99 height 74
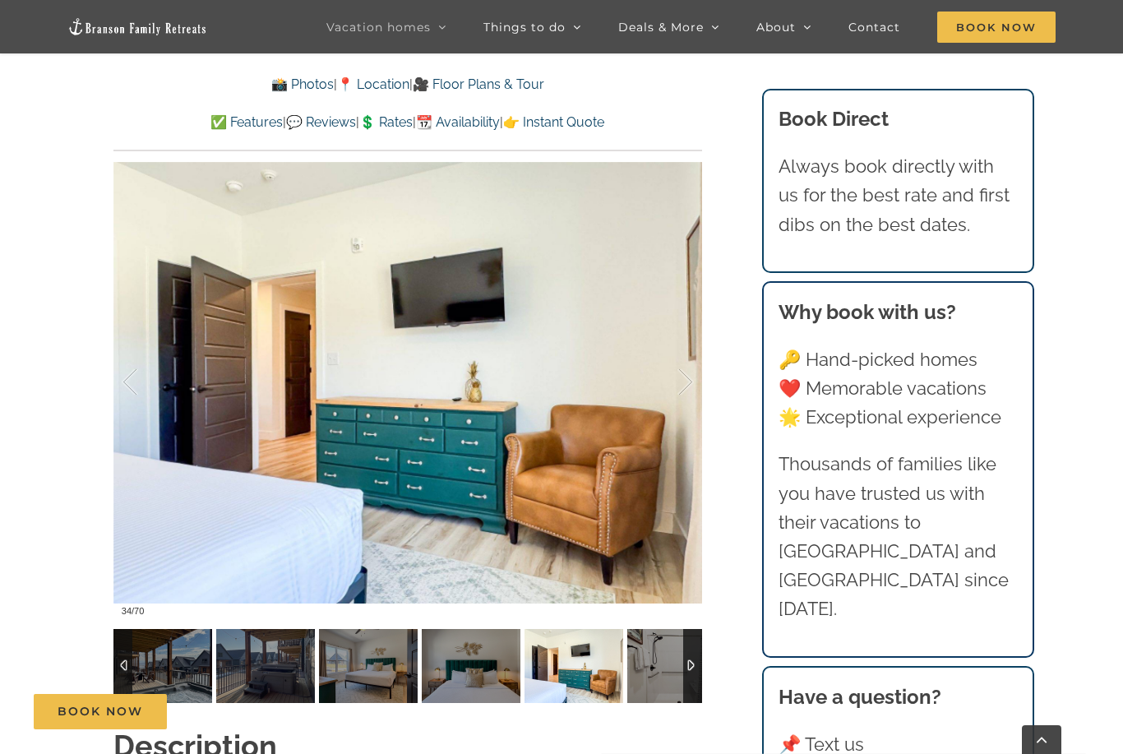
click at [658, 670] on img at bounding box center [676, 666] width 99 height 74
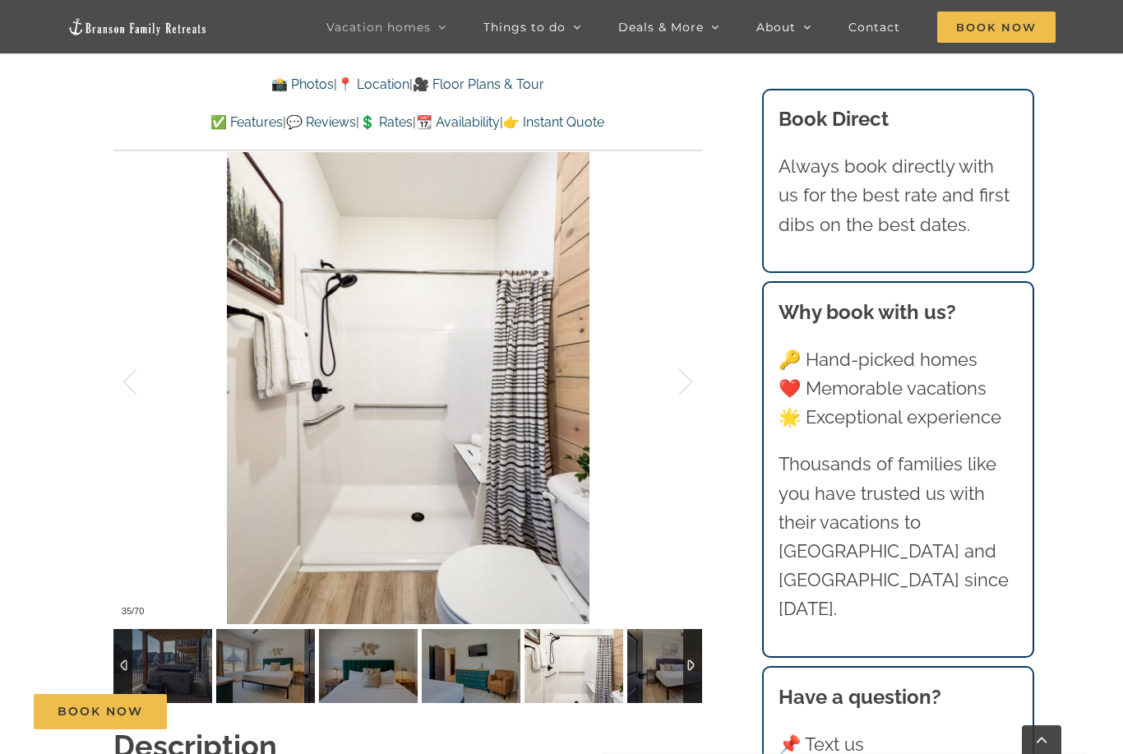
click at [658, 670] on img at bounding box center [676, 666] width 99 height 74
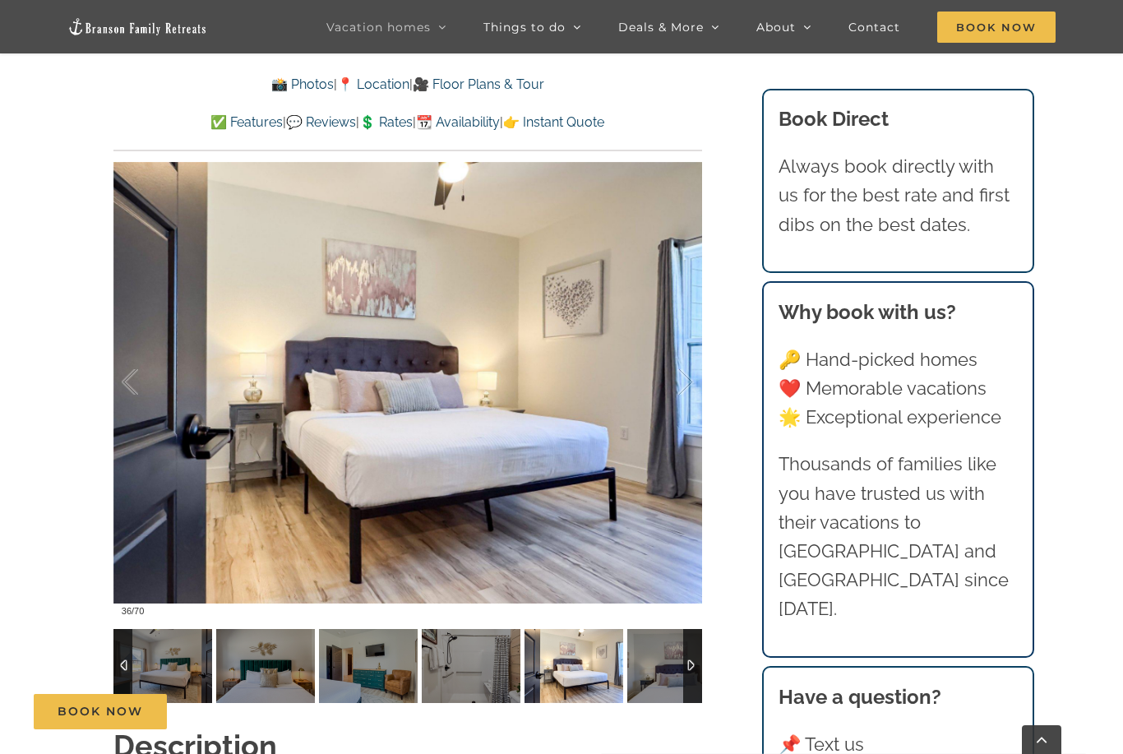
click at [658, 670] on img at bounding box center [676, 666] width 99 height 74
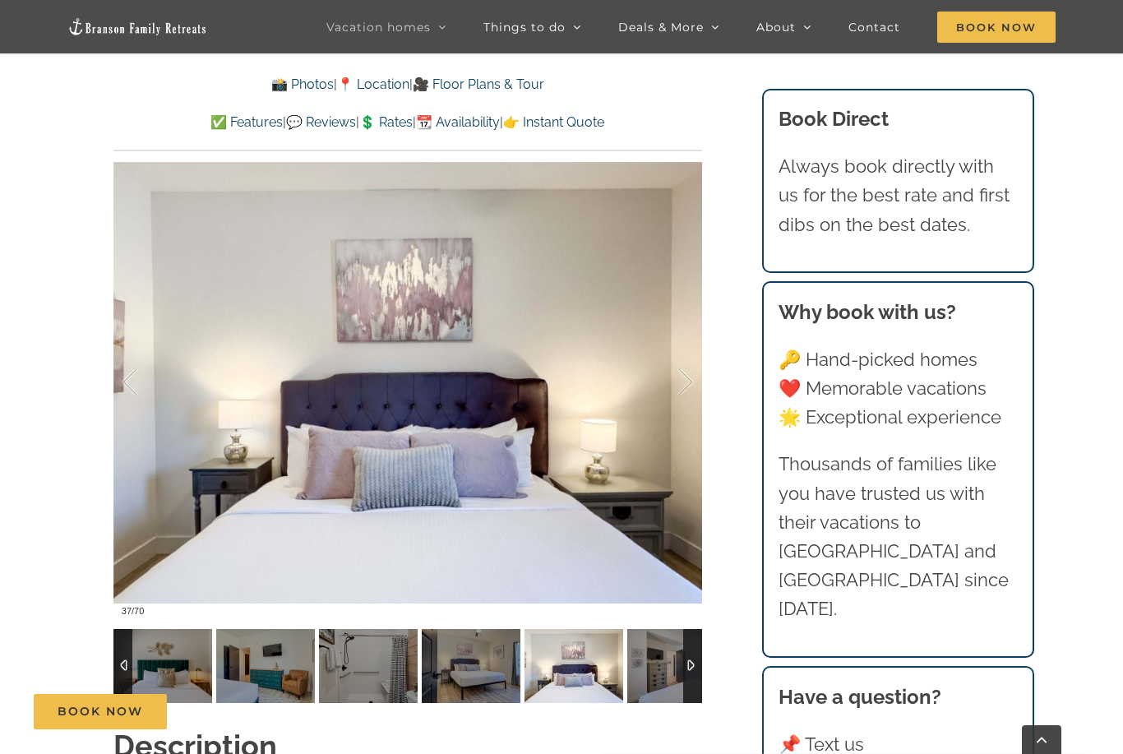
click at [658, 670] on div at bounding box center [421, 666] width 7191 height 74
click at [658, 670] on img at bounding box center [676, 666] width 99 height 74
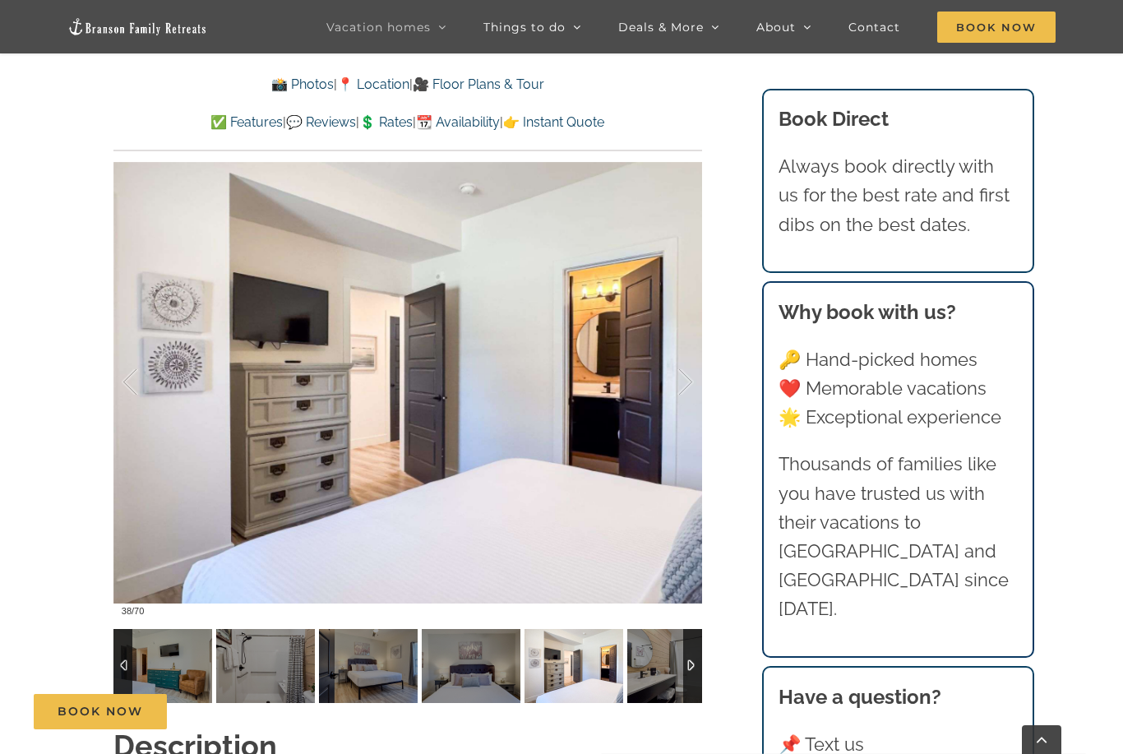
click at [658, 670] on img at bounding box center [676, 666] width 99 height 74
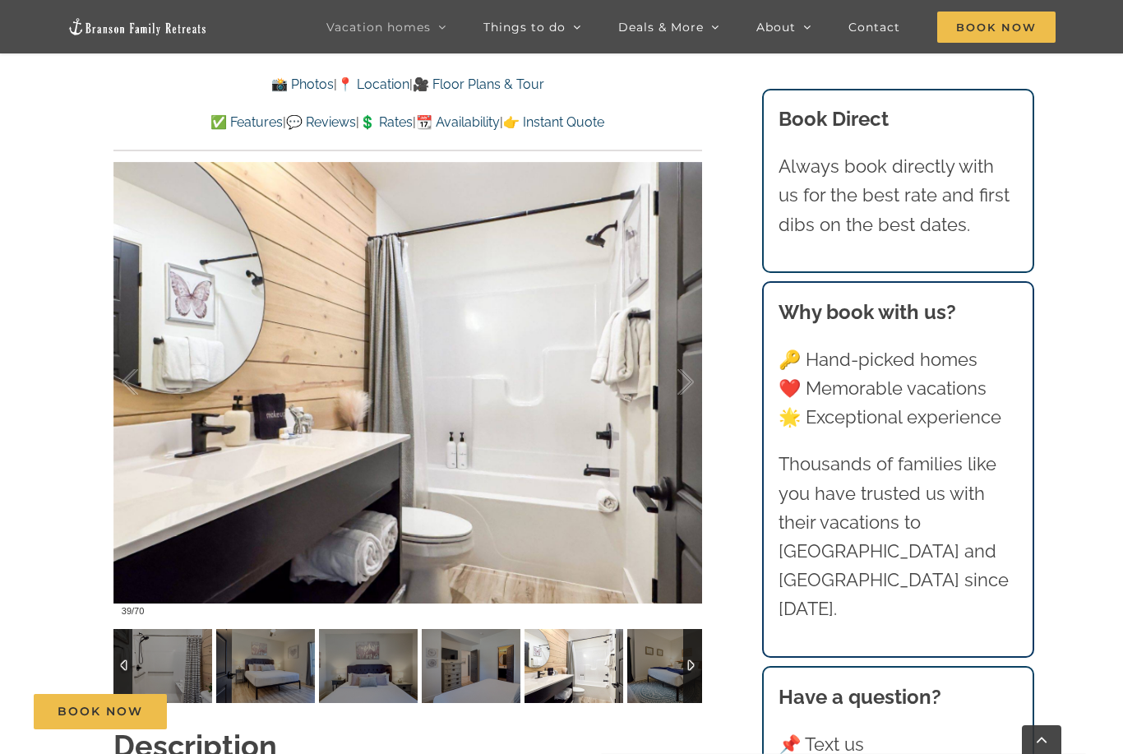
click at [658, 670] on img at bounding box center [676, 666] width 99 height 74
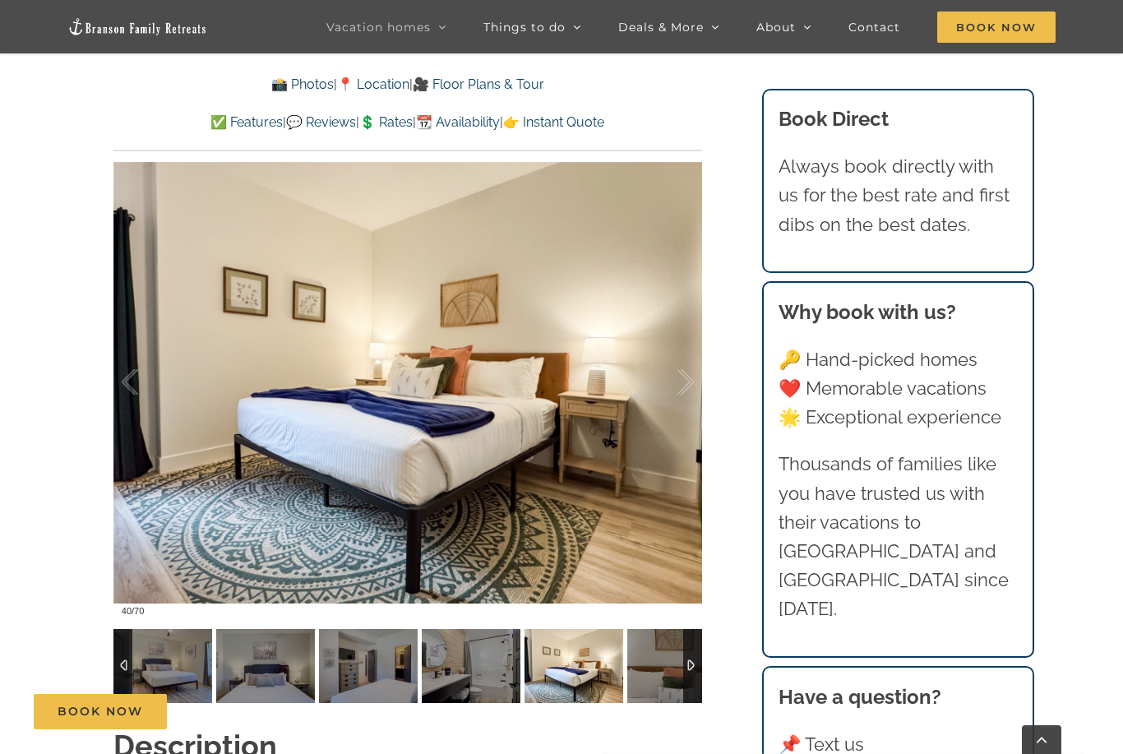
click at [658, 670] on div at bounding box center [113, 666] width 7191 height 74
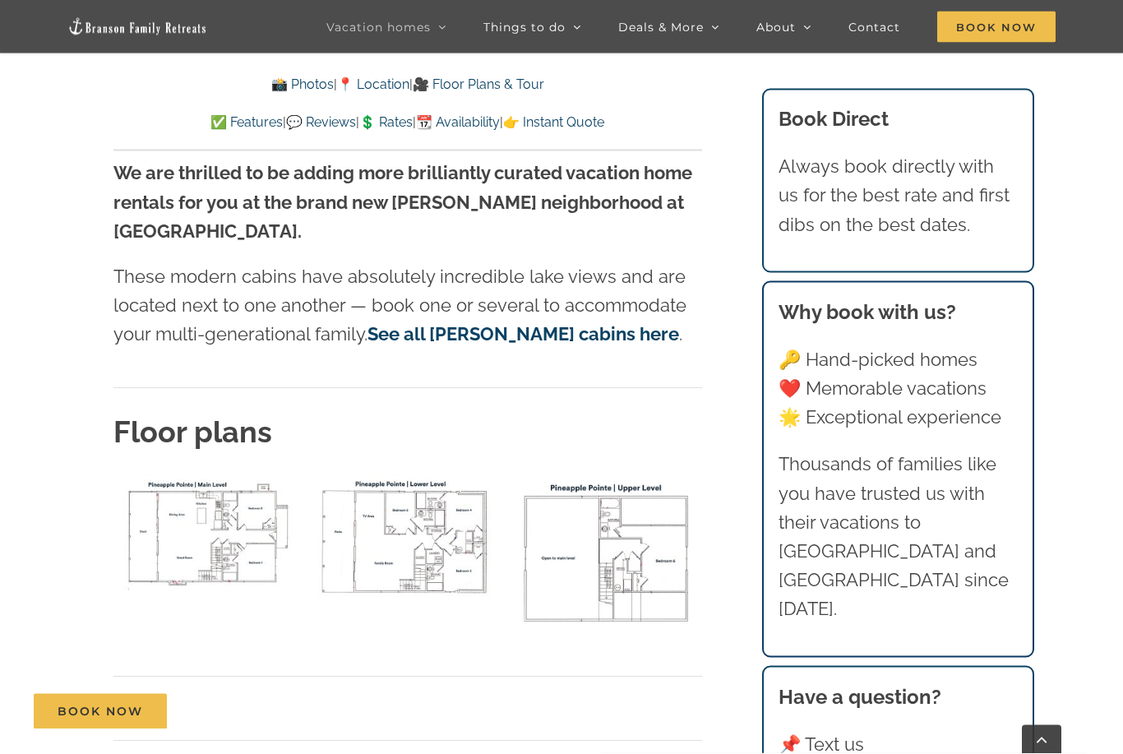
scroll to position [5127, 0]
click at [228, 506] on img "P Pointe main level floor plan" at bounding box center [208, 531] width 191 height 117
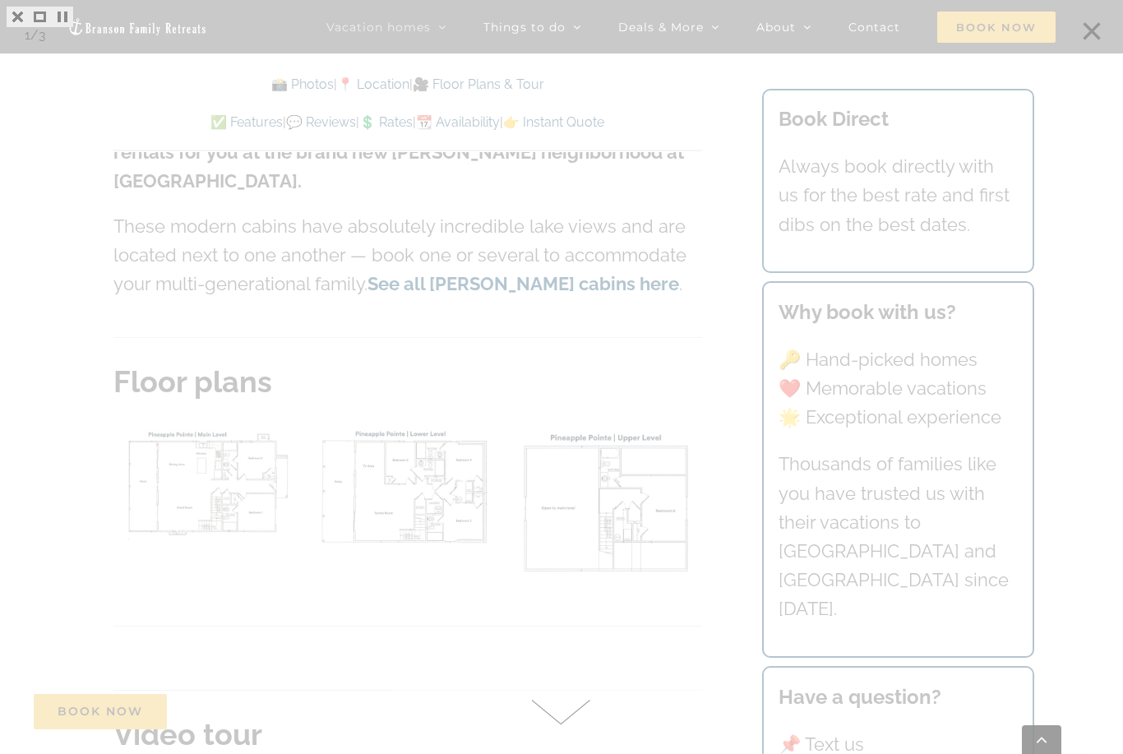
scroll to position [5180, 0]
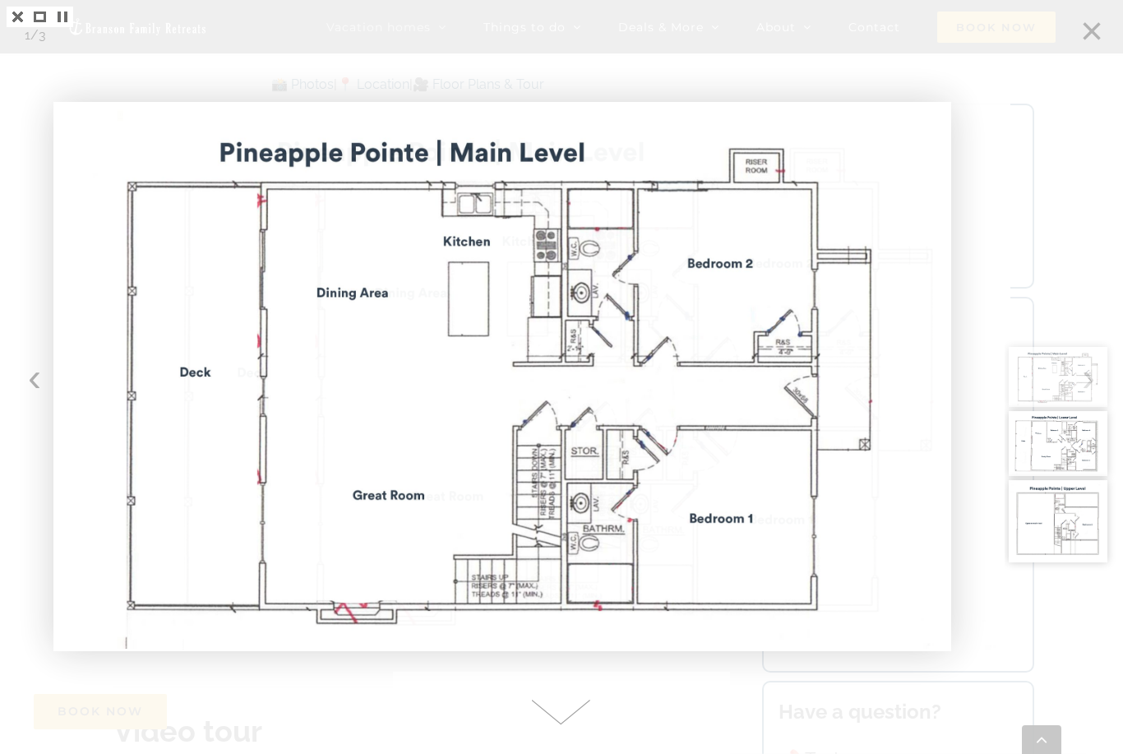
click at [1095, 32] on div at bounding box center [1063, 377] width 118 height 754
click at [21, 16] on link at bounding box center [18, 17] width 22 height 21
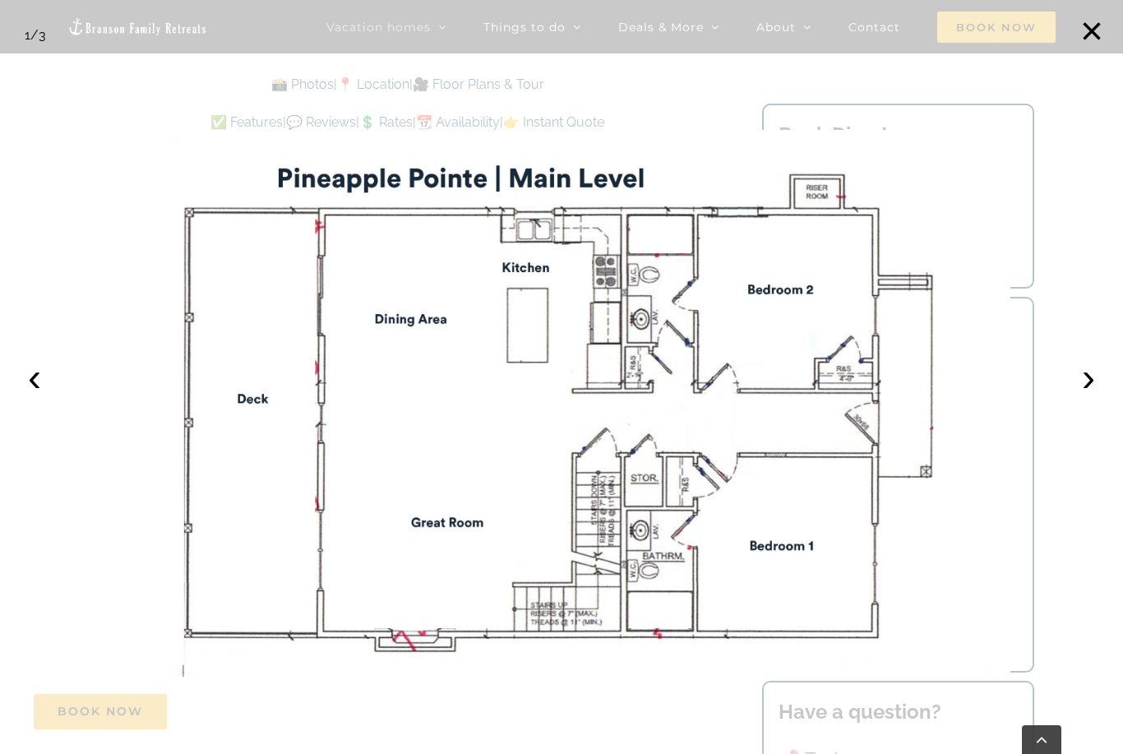
scroll to position [5475, 0]
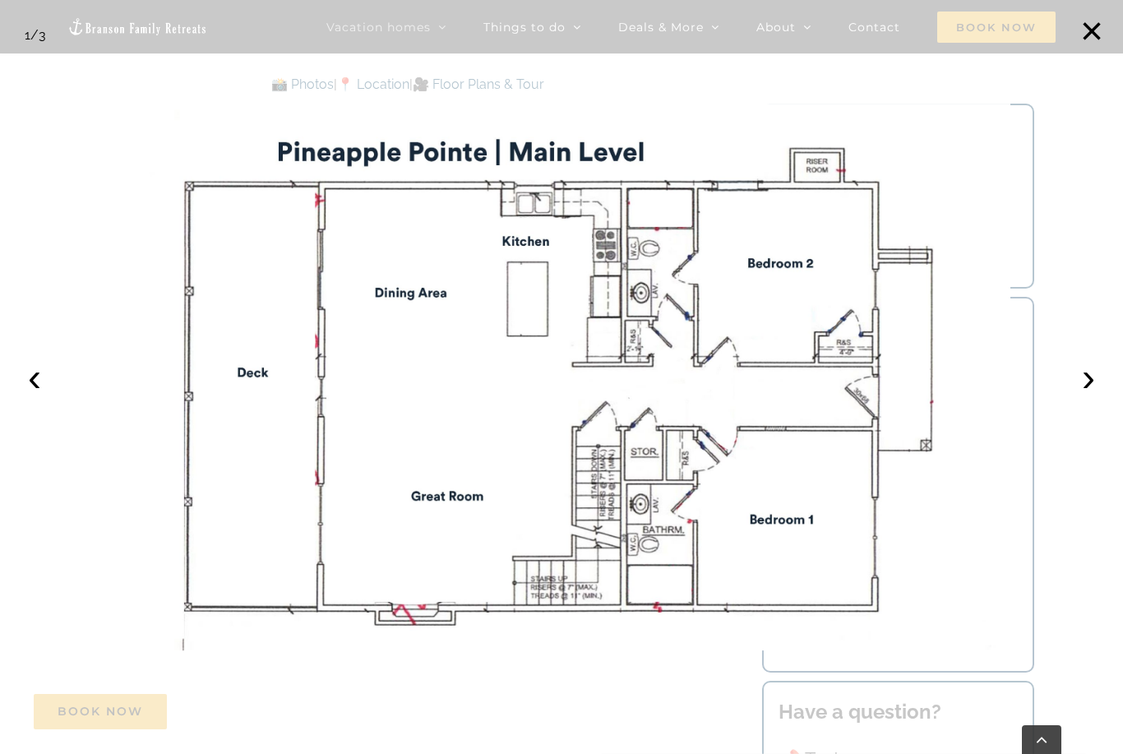
click at [153, 191] on img at bounding box center [562, 377] width 898 height 547
click at [1091, 379] on button "›" at bounding box center [1088, 377] width 36 height 36
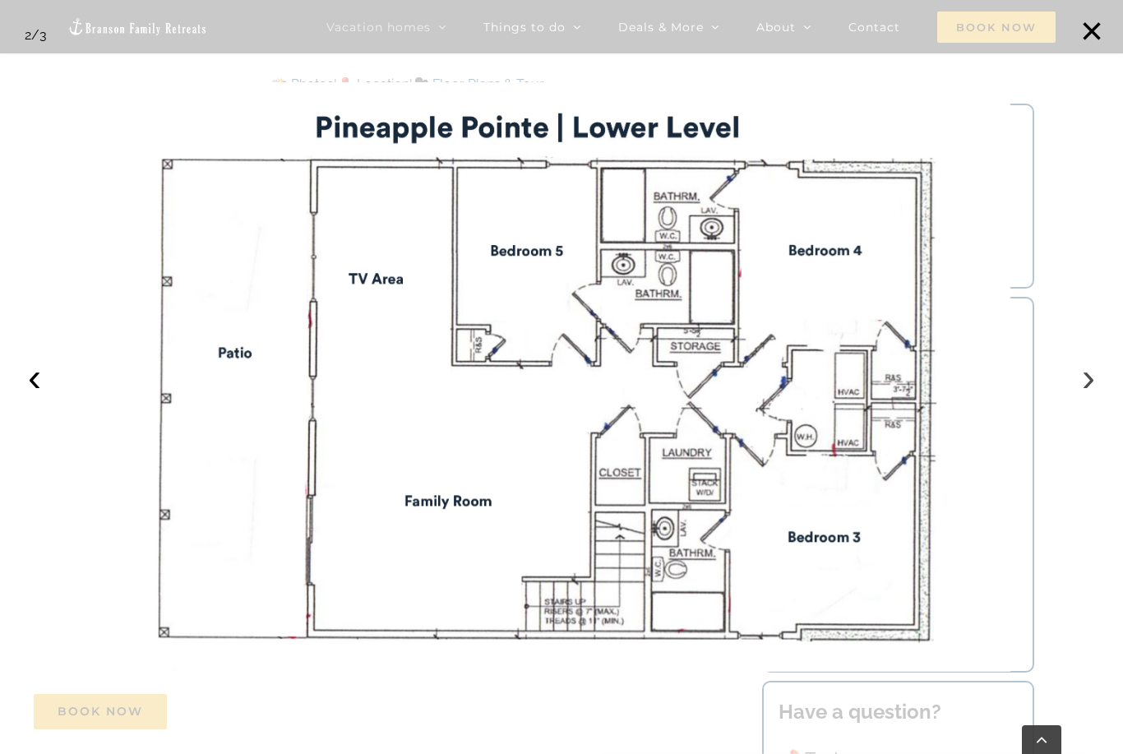
click at [1083, 376] on button "›" at bounding box center [1088, 377] width 36 height 36
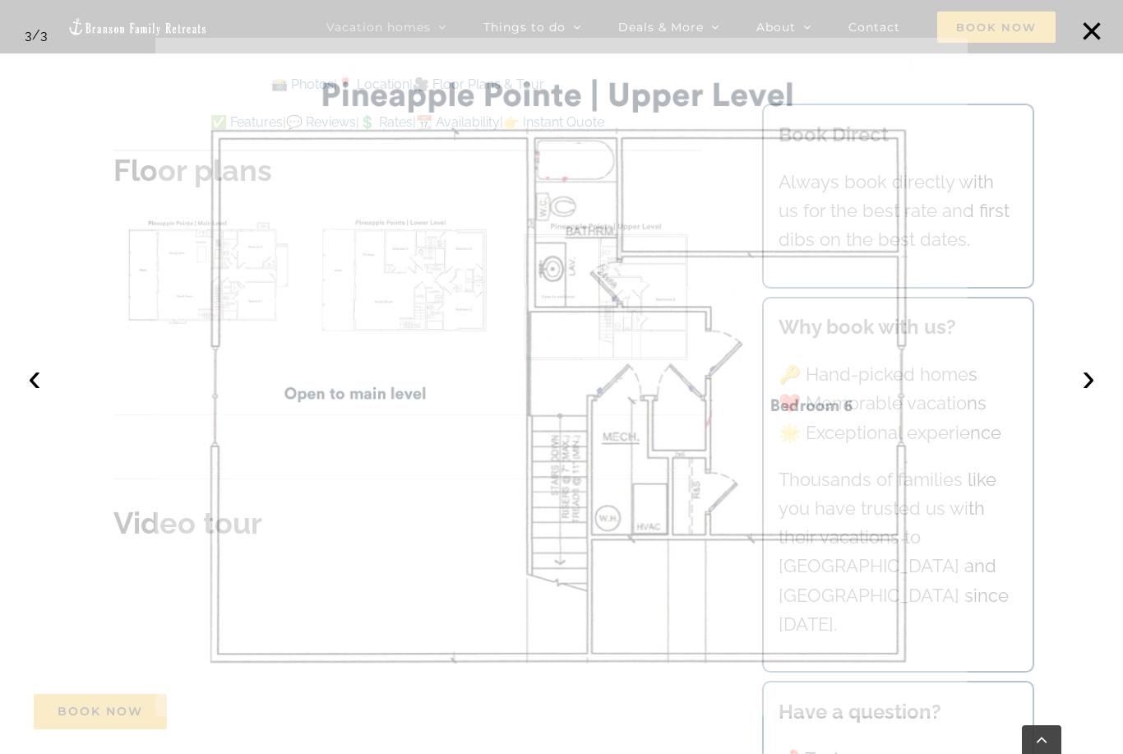
scroll to position [5276, 0]
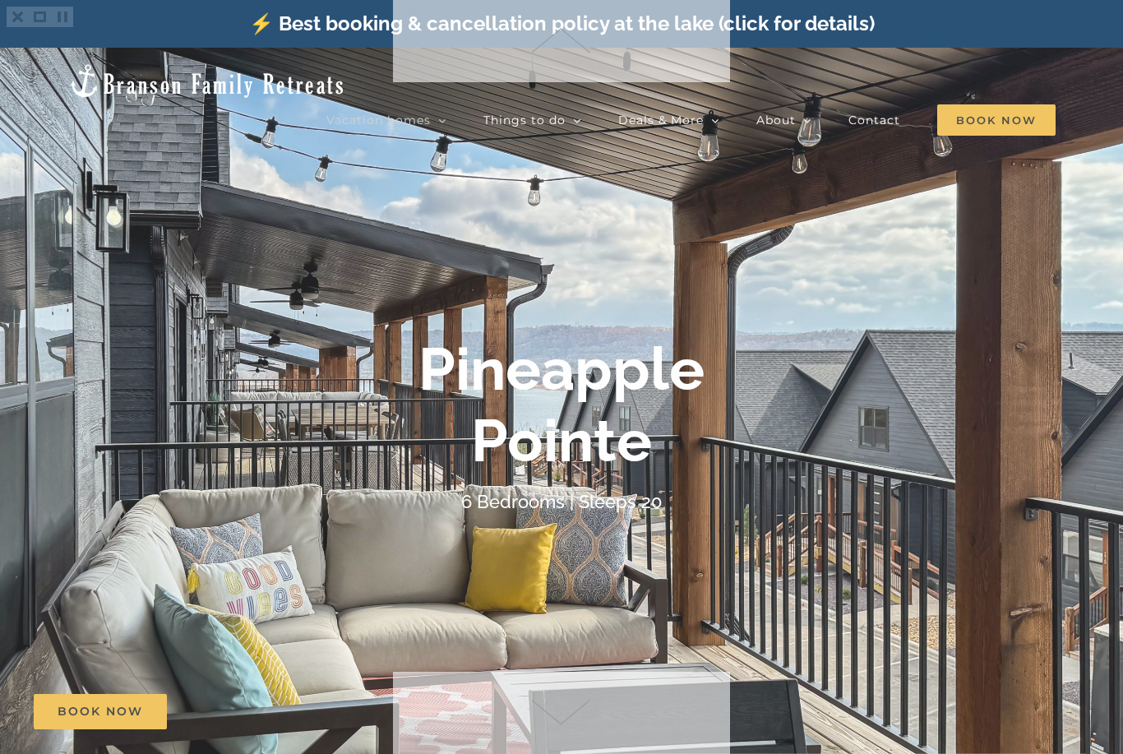
scroll to position [5276, 0]
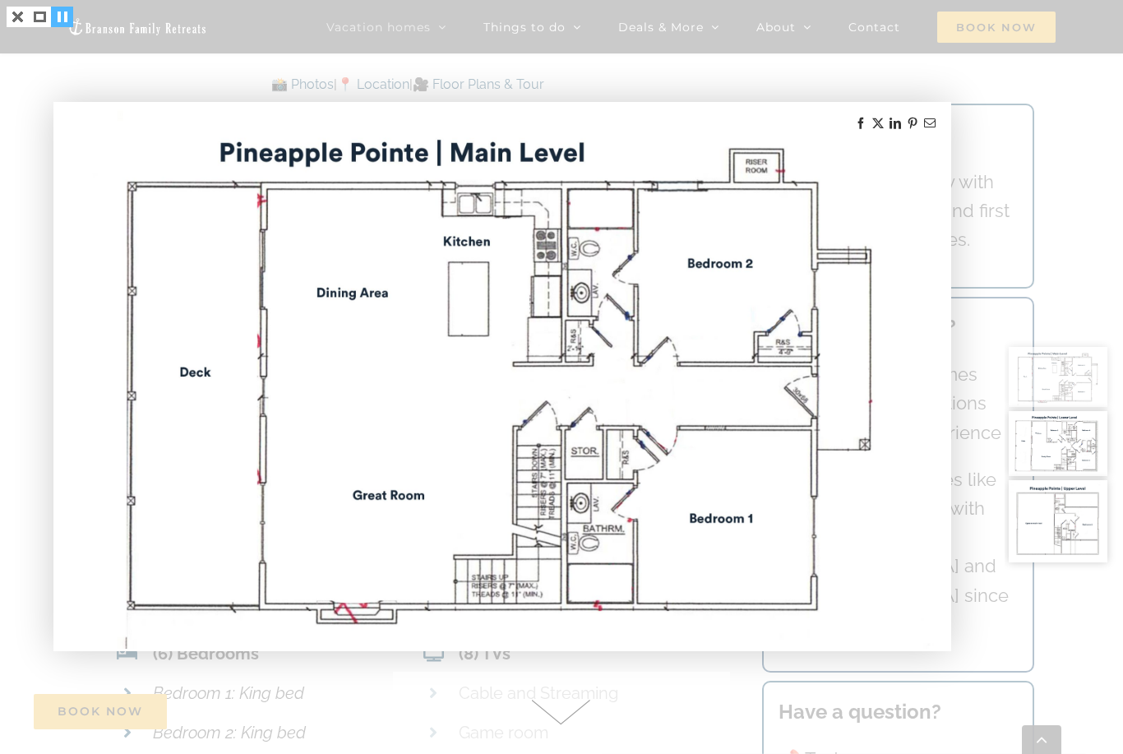
click at [61, 17] on link at bounding box center [62, 17] width 22 height 21
click at [16, 17] on link at bounding box center [18, 17] width 22 height 21
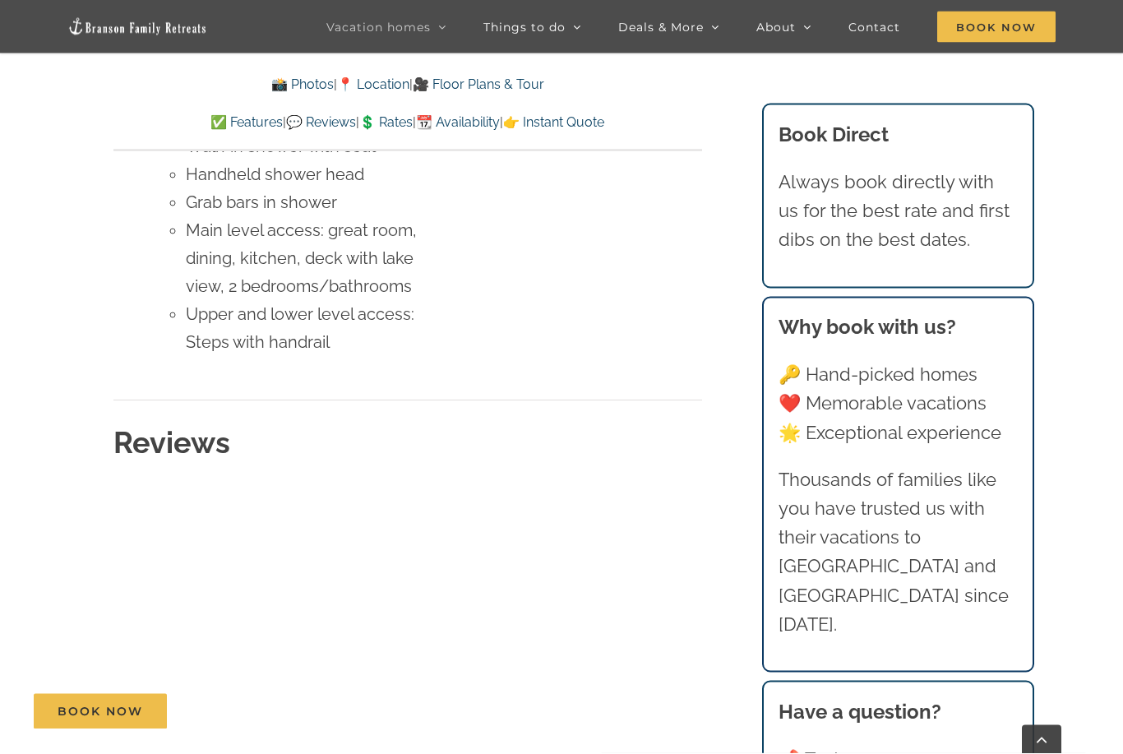
scroll to position [6962, 0]
click at [493, 121] on link "📆 Availability" at bounding box center [458, 122] width 84 height 16
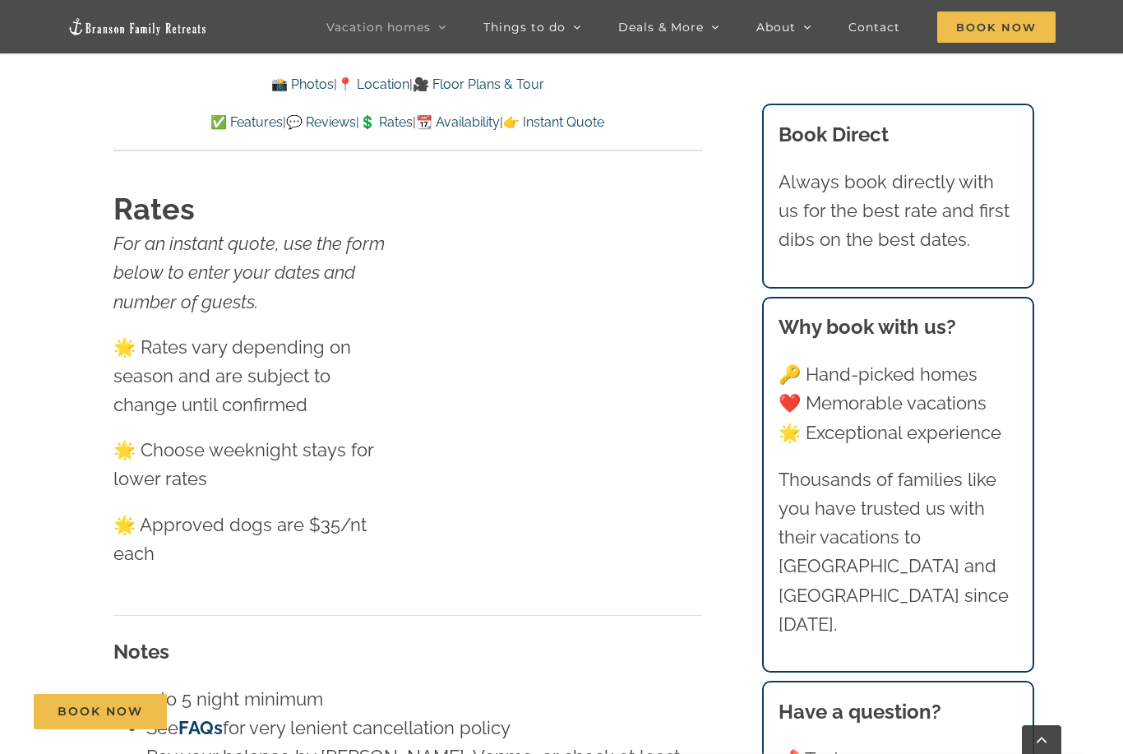
scroll to position [8796, 0]
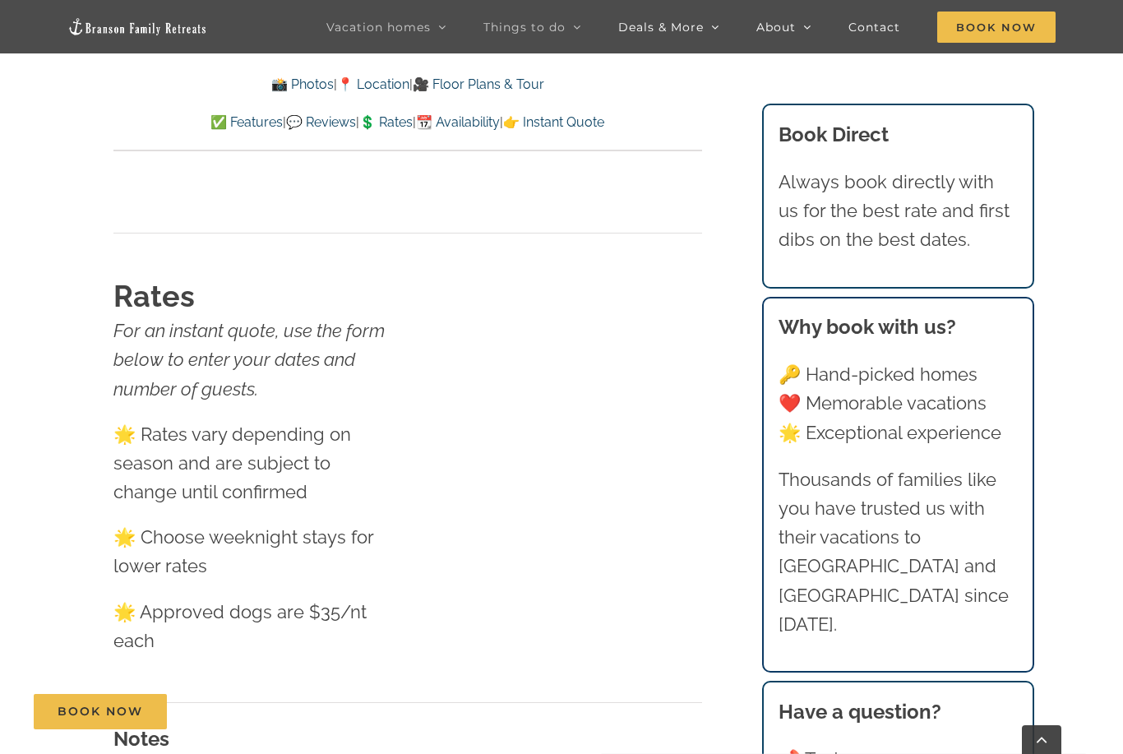
scroll to position [6962, 0]
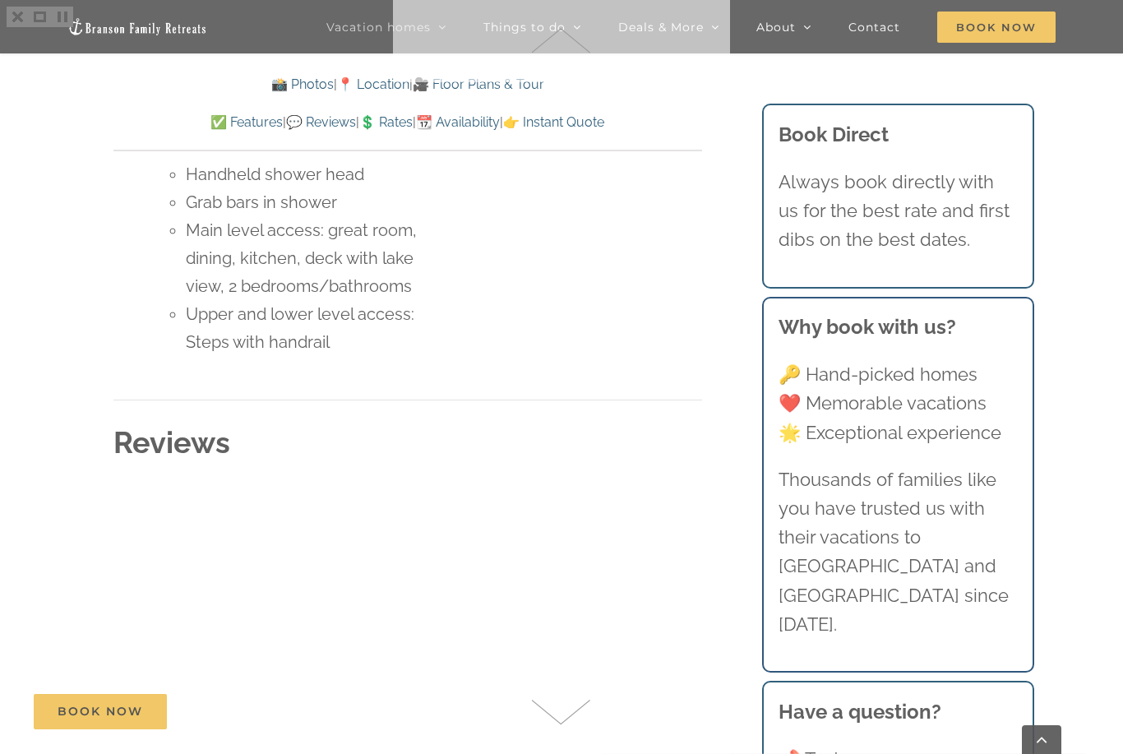
scroll to position [5276, 0]
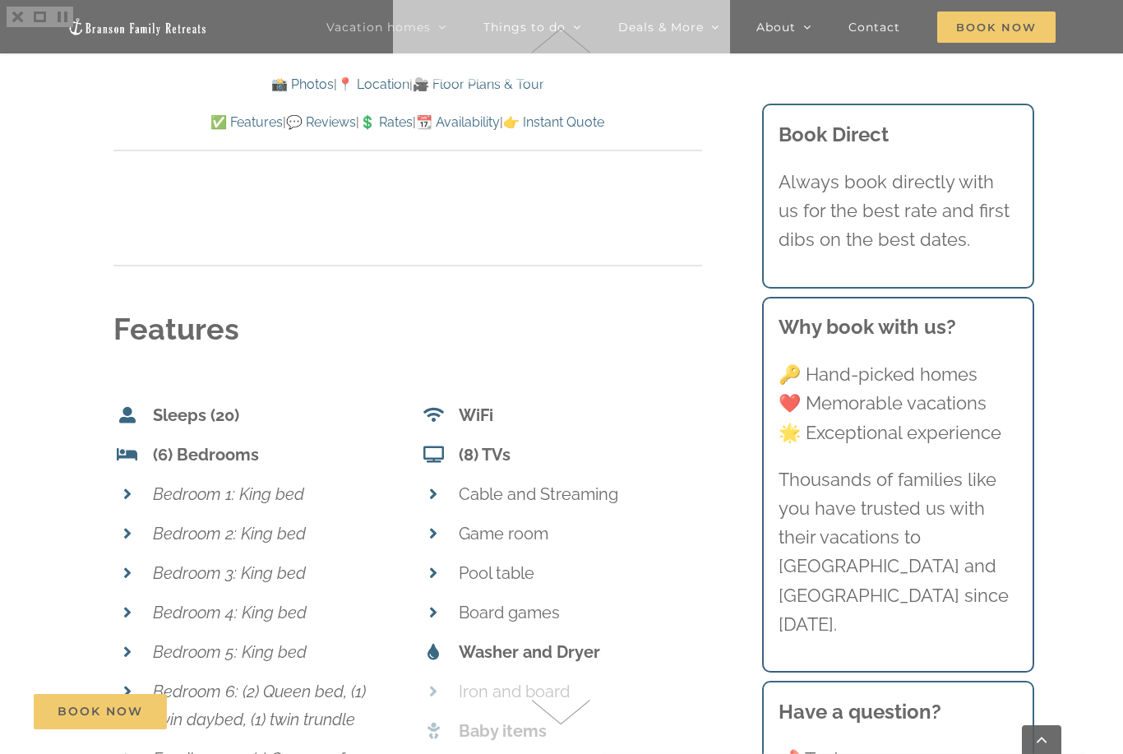
scroll to position [5180, 0]
